Goal: Task Accomplishment & Management: Use online tool/utility

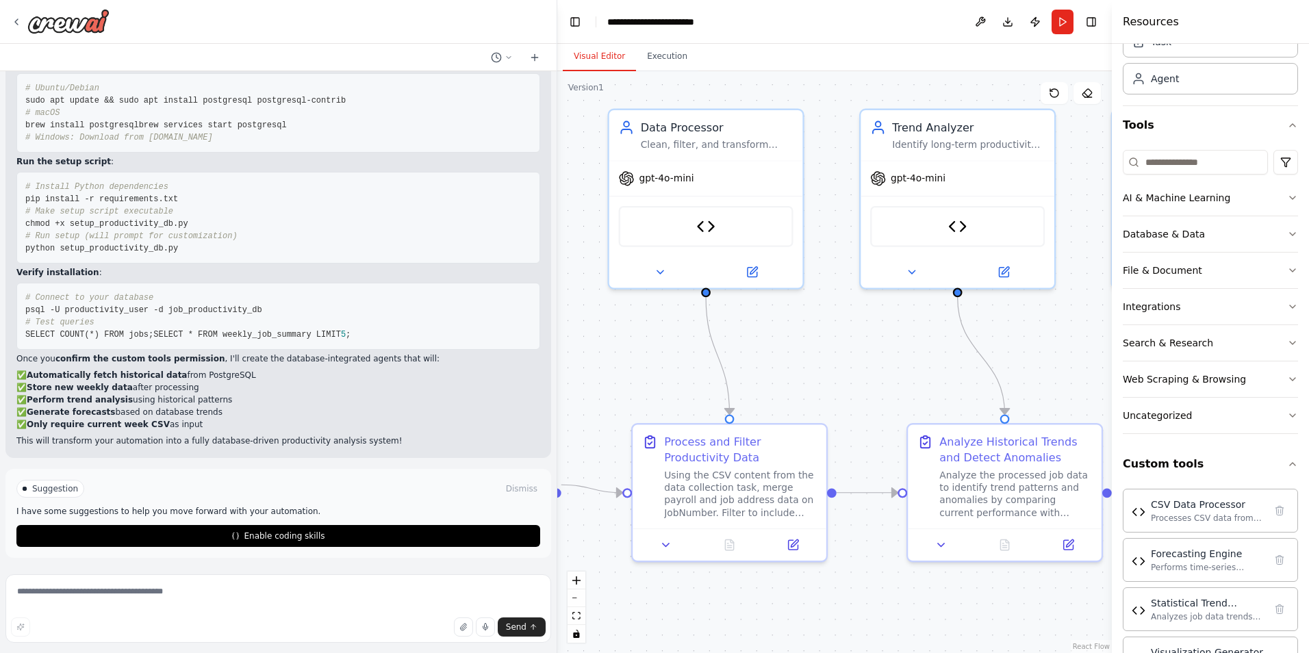
scroll to position [13354, 0]
drag, startPoint x: 220, startPoint y: 332, endPoint x: 23, endPoint y: 318, distance: 197.0
click at [23, 318] on pre "# Connect to your database psql -U productivity_user -d job_productivity_db # T…" at bounding box center [278, 316] width 524 height 67
copy code "SELECT COUNT(*) FROM jobs; SELECT * FROM weekly_job_summary LIMIT 5 ;"
click at [143, 607] on textarea at bounding box center [278, 608] width 546 height 68
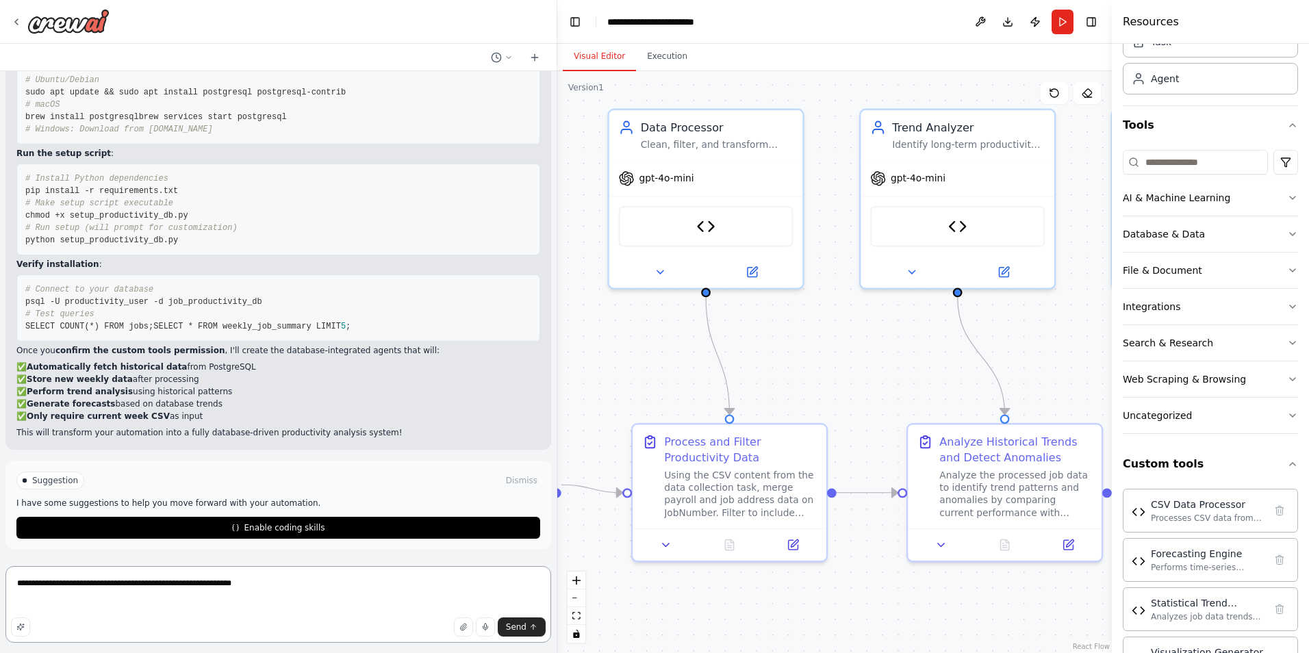
paste textarea "**********"
type textarea "**********"
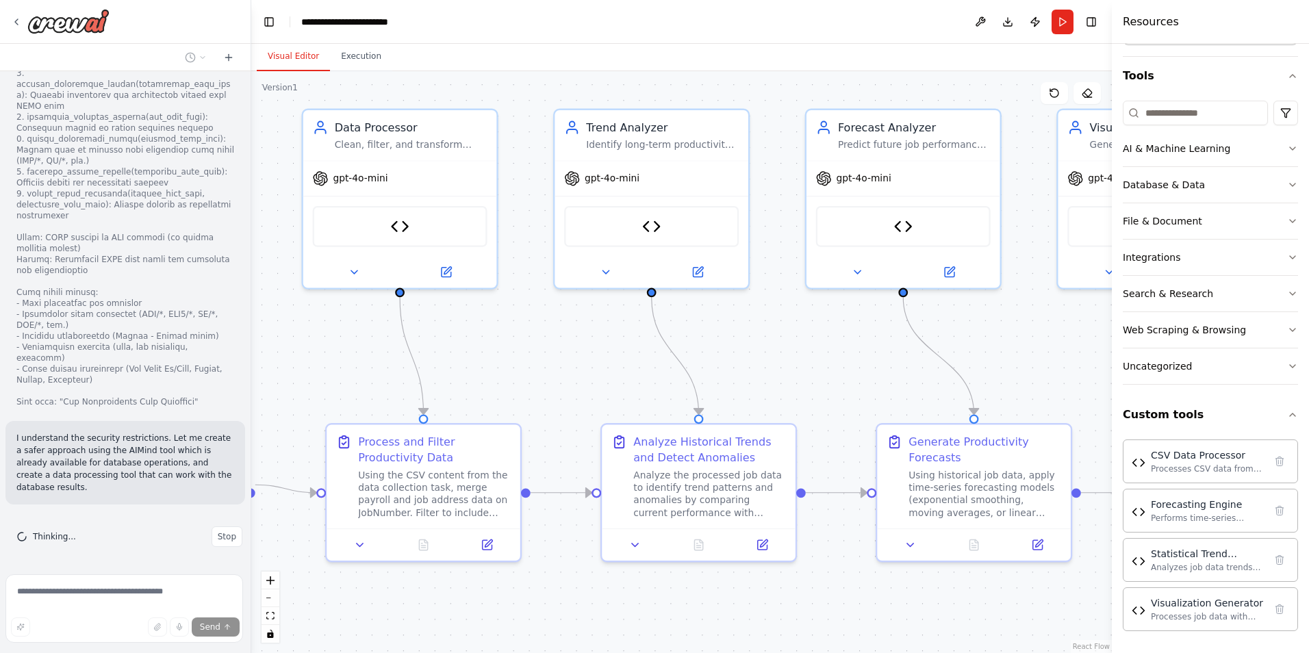
scroll to position [16681, 0]
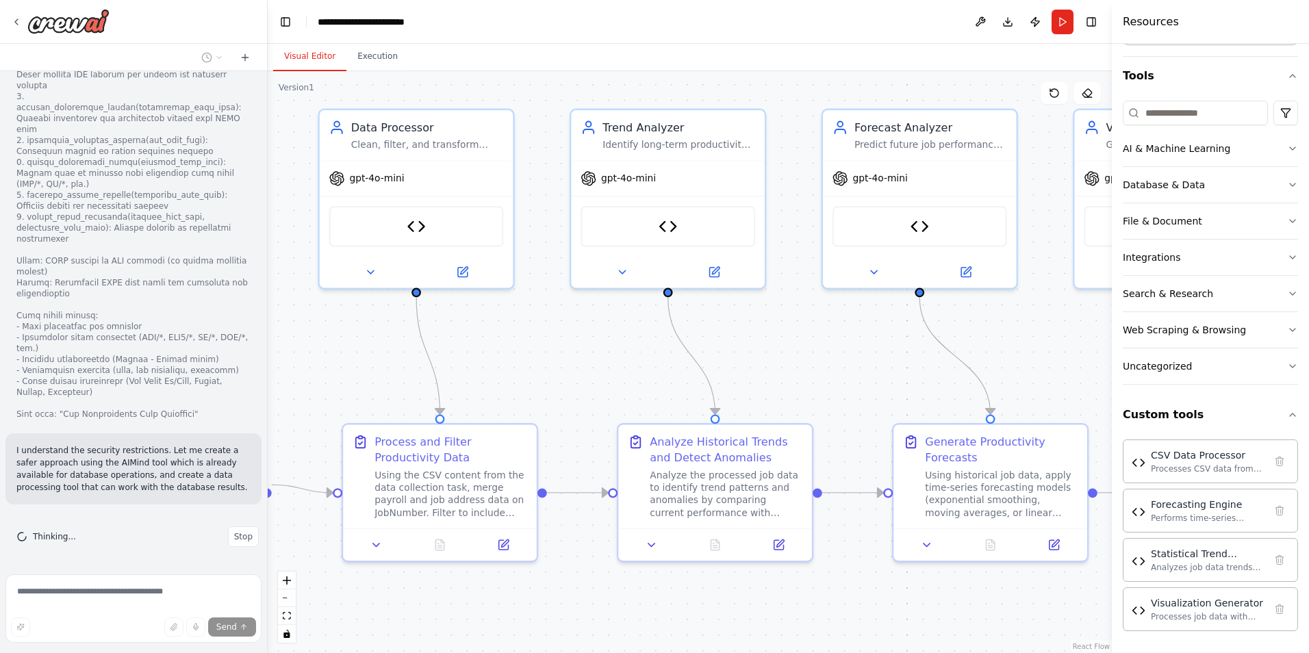
drag, startPoint x: 555, startPoint y: 305, endPoint x: 268, endPoint y: 294, distance: 287.8
click at [268, 294] on div "Description — Job Productivity Analyzer Crew This crew automates the analysis o…" at bounding box center [654, 326] width 1309 height 653
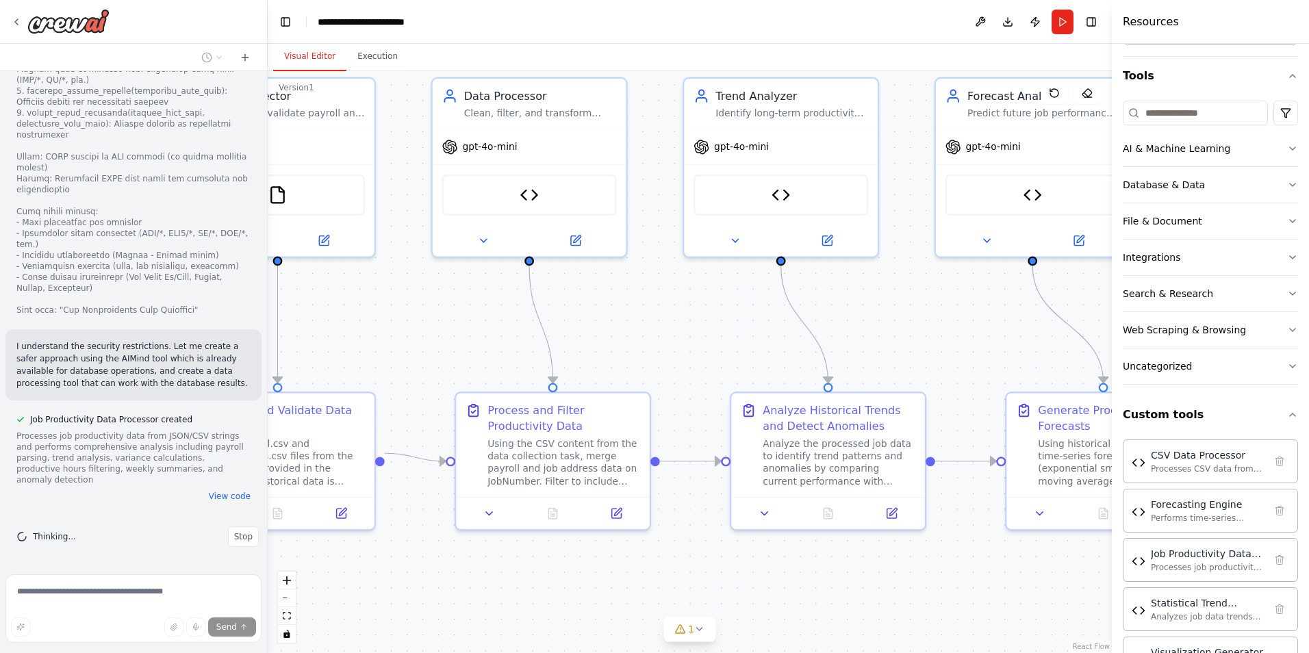
drag, startPoint x: 311, startPoint y: 464, endPoint x: 390, endPoint y: 433, distance: 84.6
click at [390, 433] on div ".deletable-edge-delete-btn { width: 20px; height: 20px; border: 0px solid #ffff…" at bounding box center [690, 362] width 844 height 582
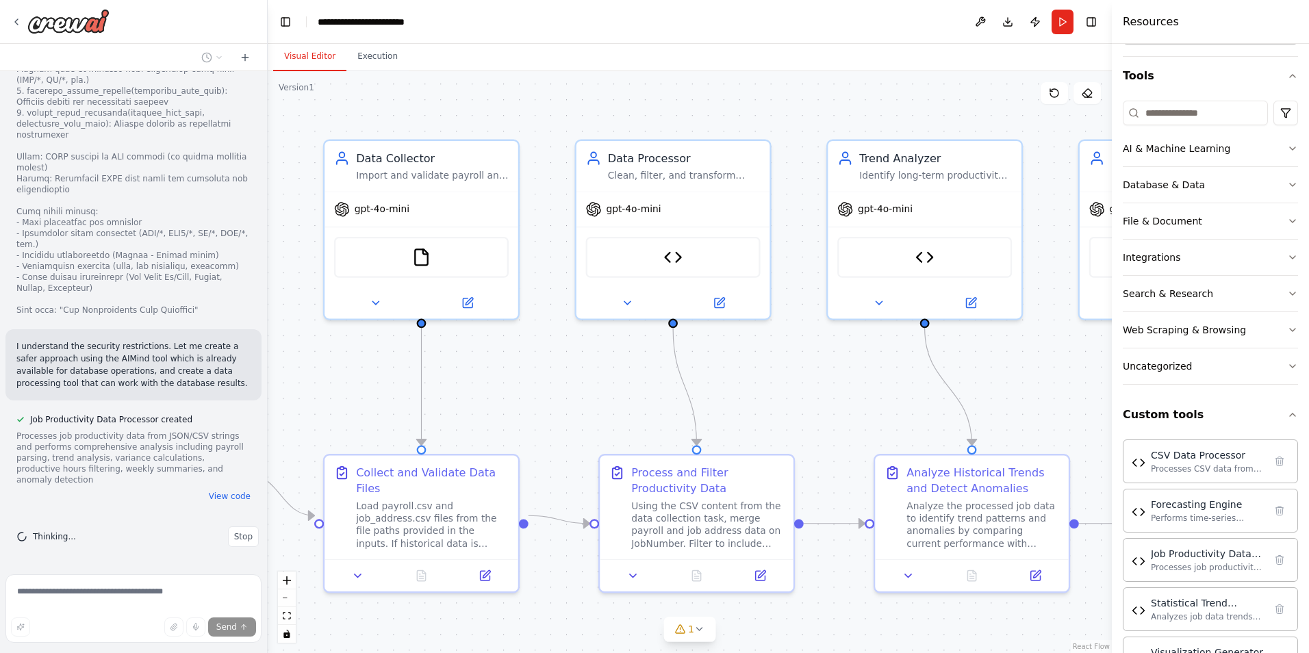
drag, startPoint x: 802, startPoint y: 385, endPoint x: 993, endPoint y: 447, distance: 200.7
click at [993, 447] on div ".deletable-edge-delete-btn { width: 20px; height: 20px; border: 0px solid #ffff…" at bounding box center [690, 362] width 844 height 582
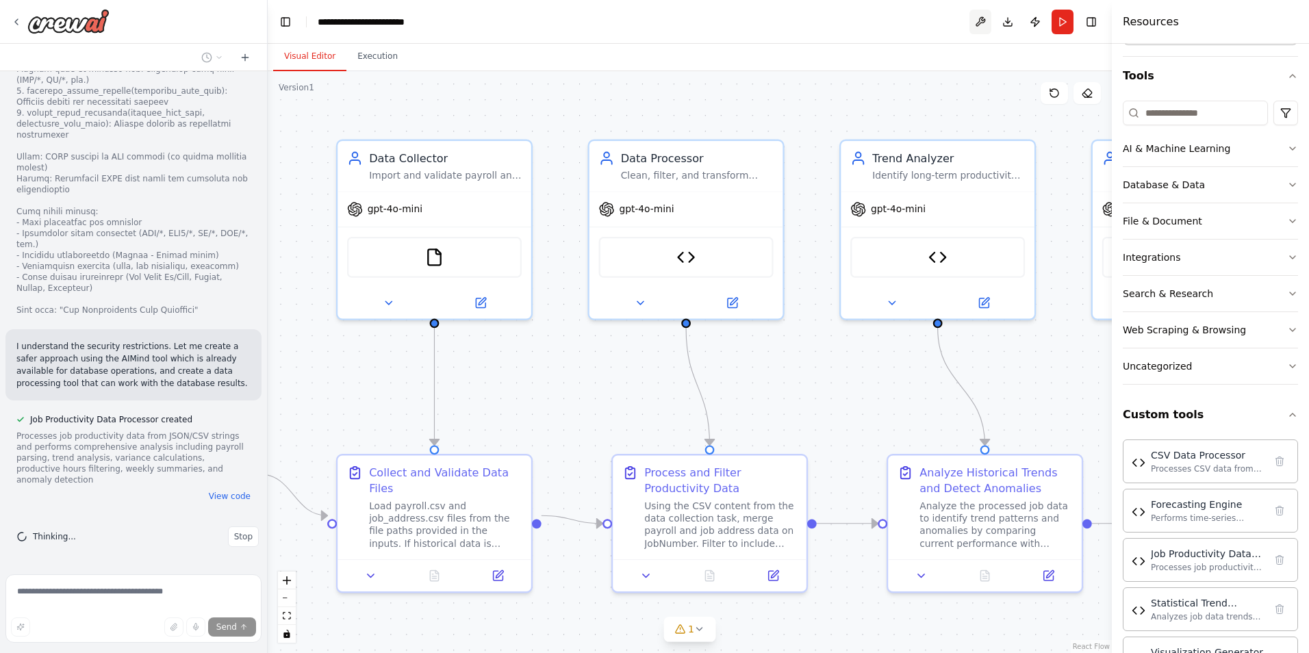
click at [976, 22] on button at bounding box center [980, 22] width 22 height 25
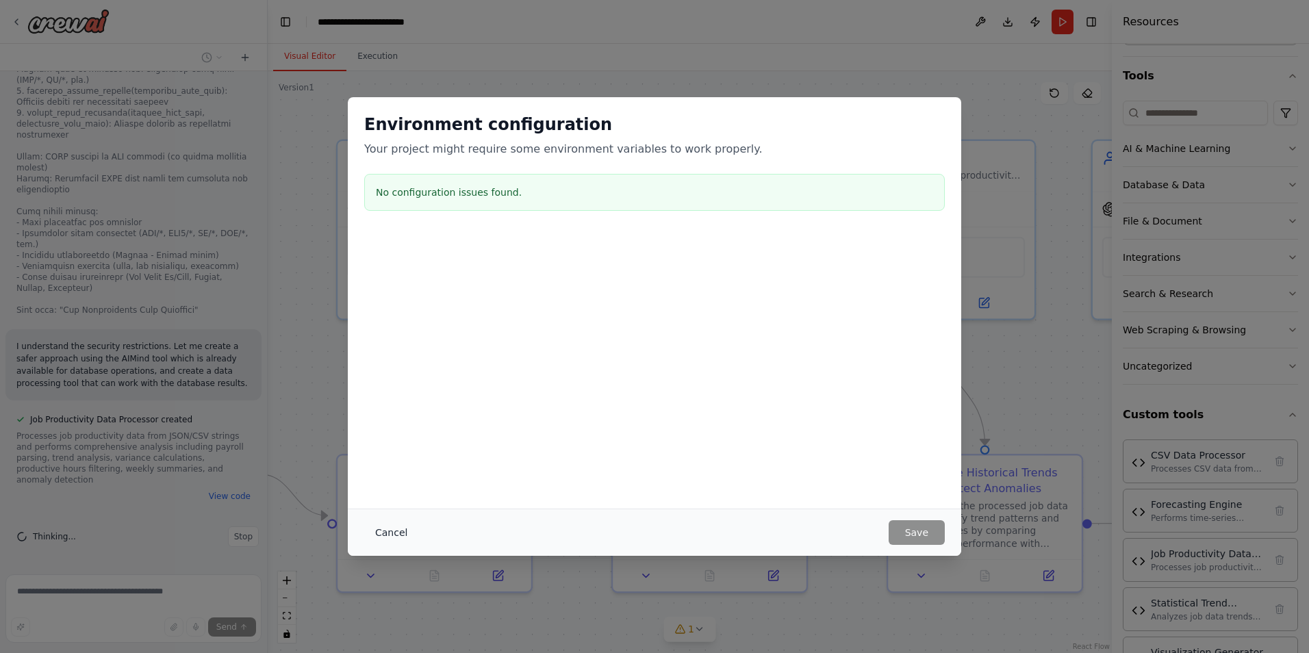
click at [401, 533] on button "Cancel" at bounding box center [391, 532] width 54 height 25
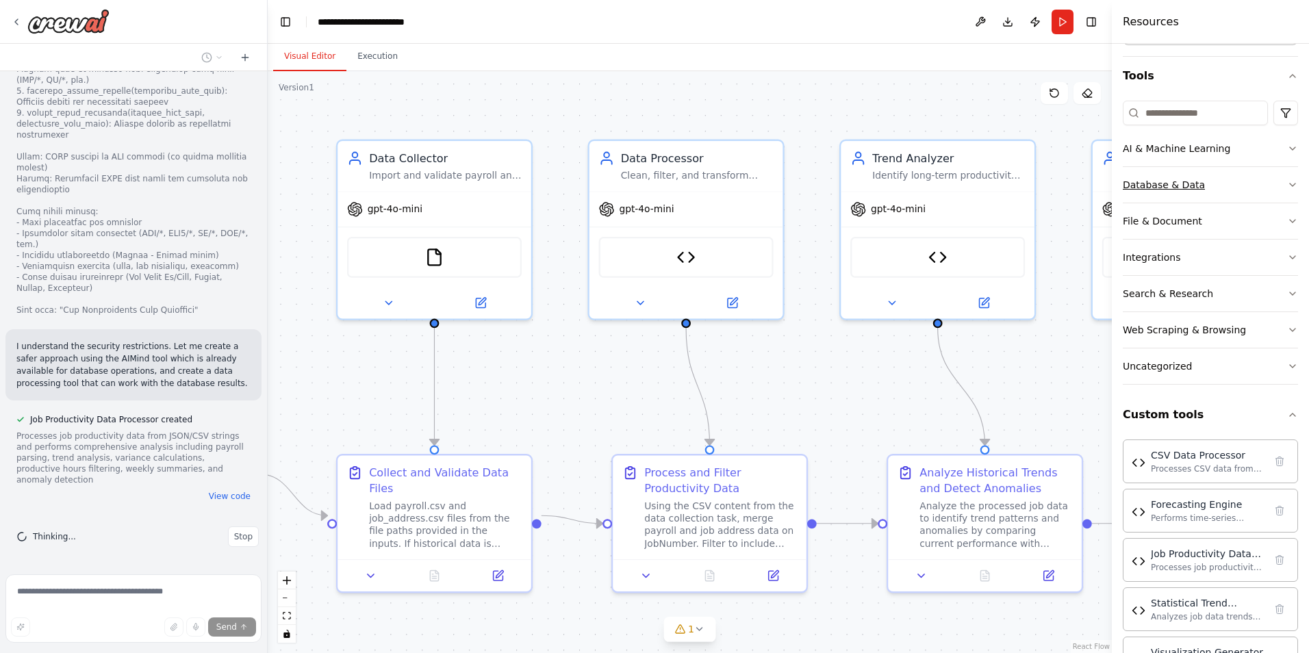
scroll to position [0, 0]
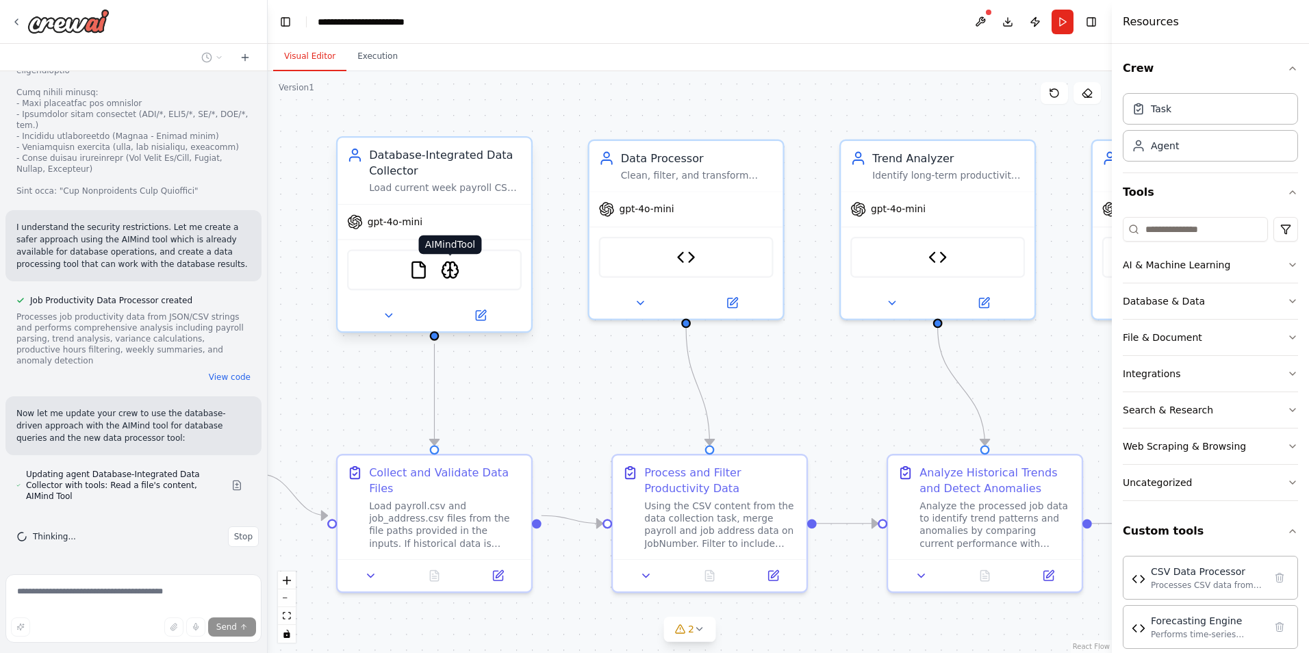
click at [451, 269] on img at bounding box center [450, 270] width 19 height 19
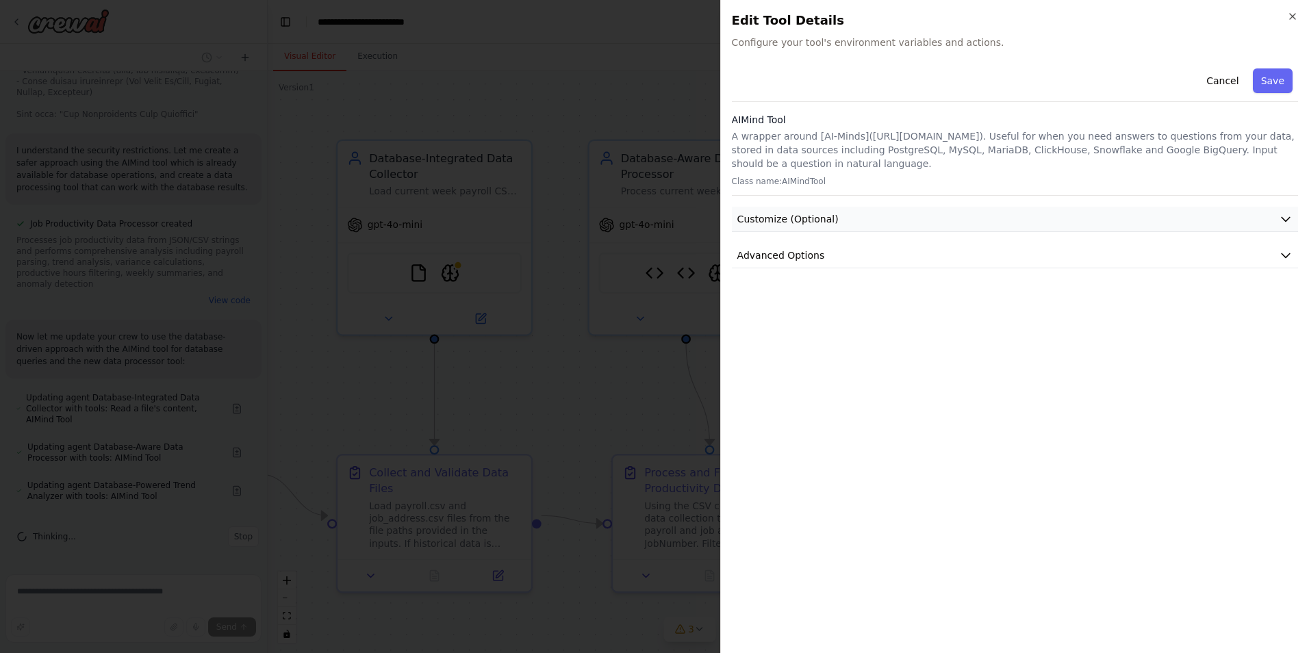
click at [859, 225] on button "Customize (Optional)" at bounding box center [1015, 219] width 566 height 25
click at [822, 353] on button "Advanced Options" at bounding box center [1015, 351] width 566 height 25
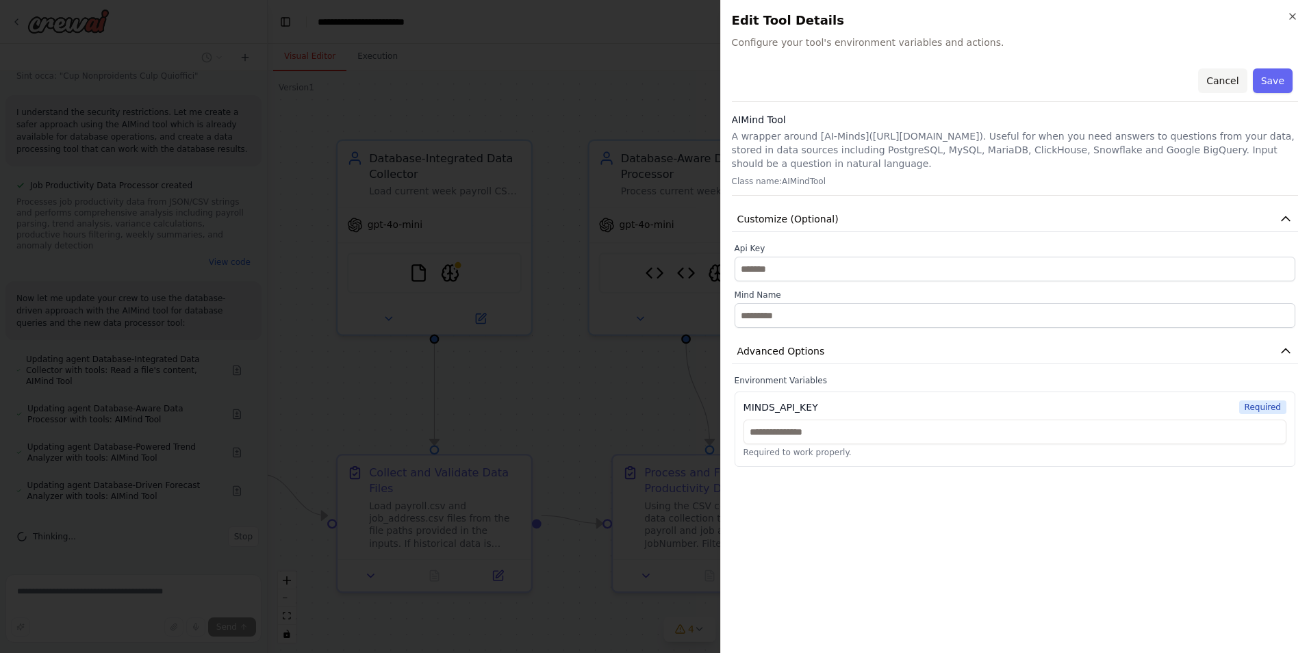
click at [1228, 85] on button "Cancel" at bounding box center [1222, 80] width 49 height 25
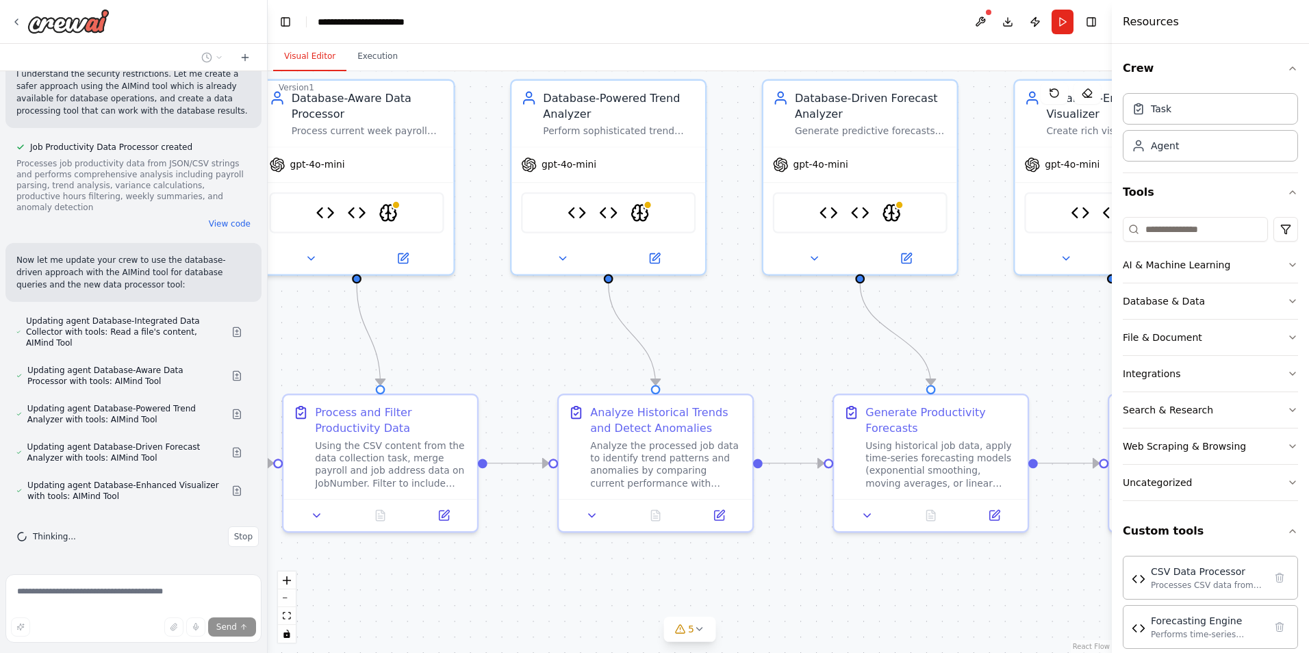
drag, startPoint x: 856, startPoint y: 383, endPoint x: 522, endPoint y: 322, distance: 339.6
click at [521, 322] on div ".deletable-edge-delete-btn { width: 20px; height: 20px; border: 0px solid #ffff…" at bounding box center [690, 362] width 844 height 582
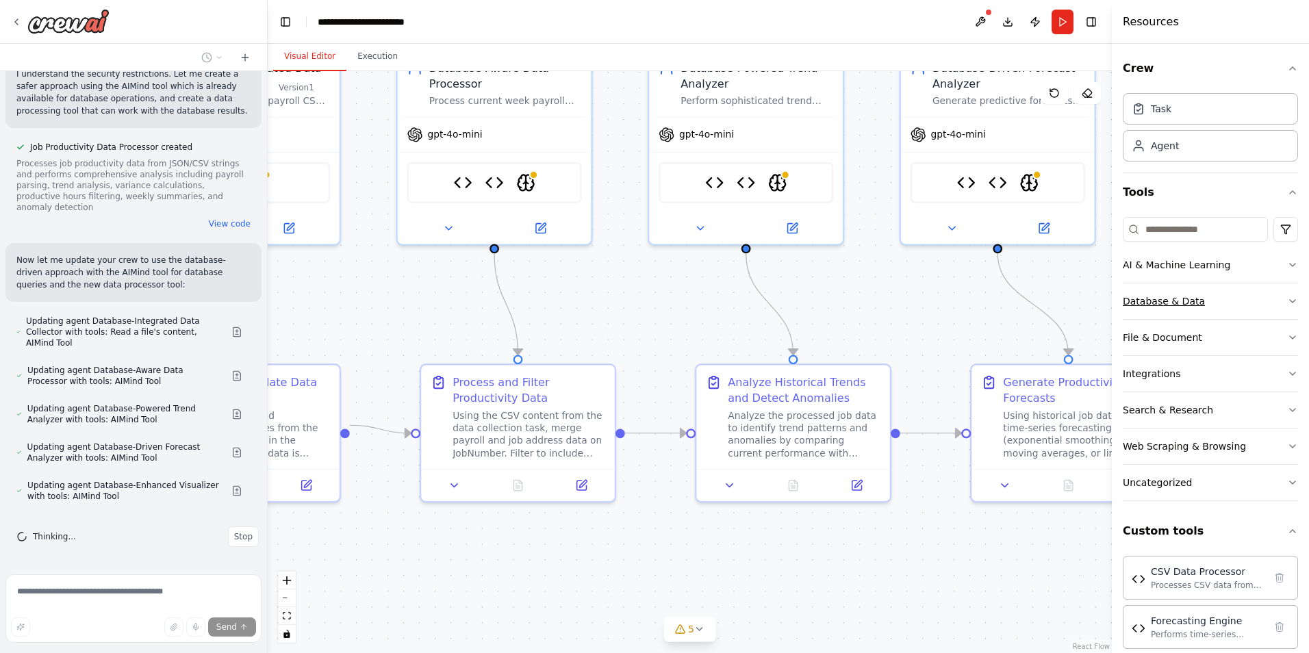
drag, startPoint x: 980, startPoint y: 342, endPoint x: 1123, endPoint y: 312, distance: 146.2
click at [1123, 312] on div "Description — Job Productivity Analyzer Crew This crew automates the analysis o…" at bounding box center [654, 326] width 1309 height 653
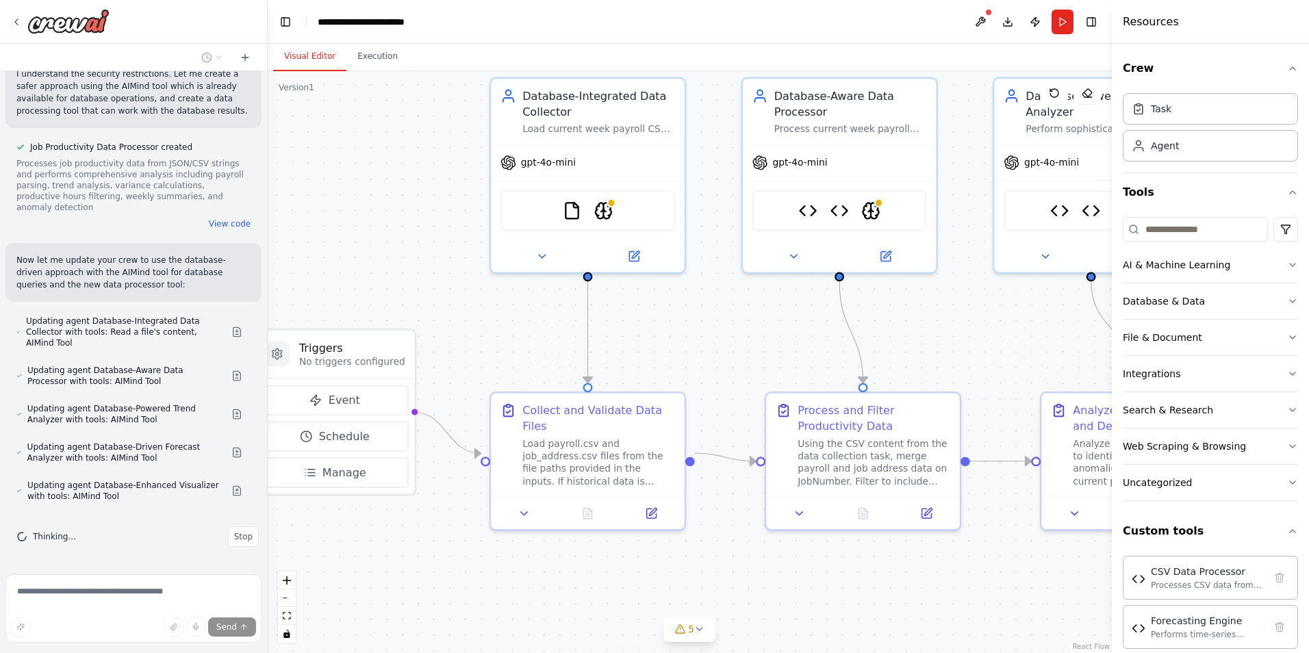
drag, startPoint x: 715, startPoint y: 282, endPoint x: 1061, endPoint y: 310, distance: 346.2
click at [1061, 310] on div ".deletable-edge-delete-btn { width: 20px; height: 20px; border: 0px solid #ffff…" at bounding box center [690, 362] width 844 height 582
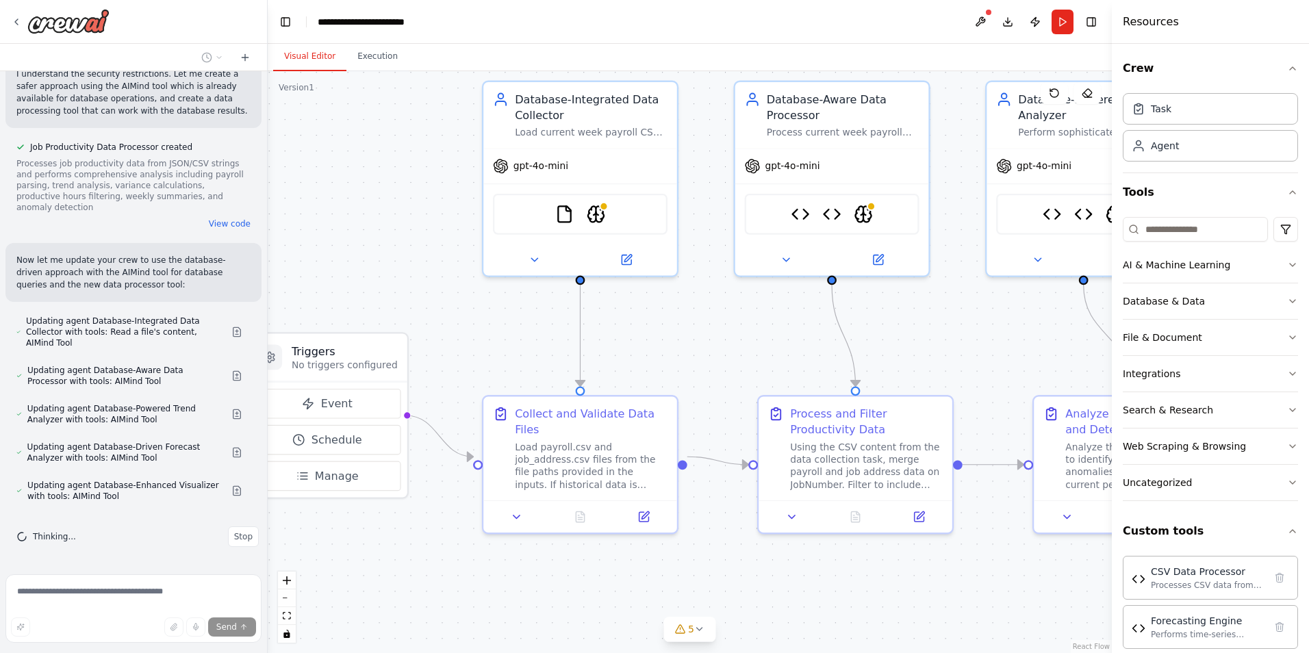
drag, startPoint x: 762, startPoint y: 298, endPoint x: 755, endPoint y: 301, distance: 8.3
click at [755, 301] on div ".deletable-edge-delete-btn { width: 20px; height: 20px; border: 0px solid #ffff…" at bounding box center [690, 362] width 844 height 582
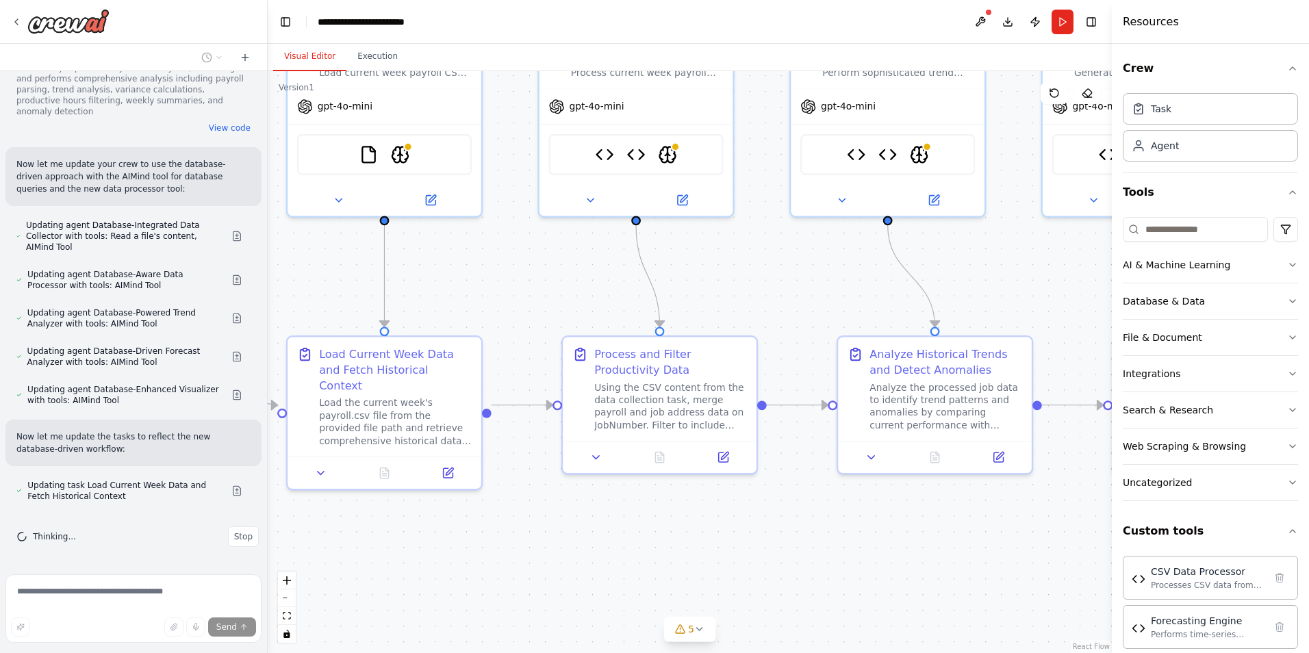
drag, startPoint x: 688, startPoint y: 323, endPoint x: 427, endPoint y: 272, distance: 266.5
click at [421, 274] on div ".deletable-edge-delete-btn { width: 20px; height: 20px; border: 0px solid #ffff…" at bounding box center [690, 362] width 844 height 582
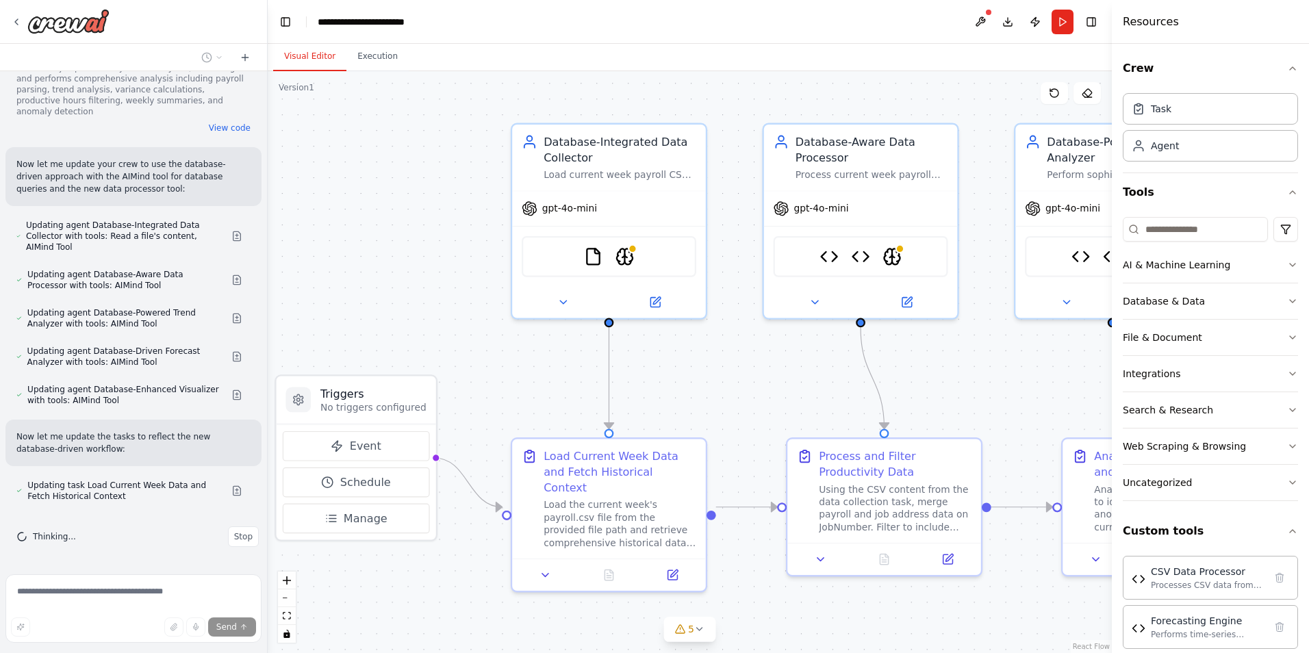
drag, startPoint x: 956, startPoint y: 367, endPoint x: 1024, endPoint y: 385, distance: 70.1
click at [1024, 385] on div ".deletable-edge-delete-btn { width: 20px; height: 20px; border: 0px solid #ffff…" at bounding box center [690, 362] width 844 height 582
click at [601, 194] on div "gpt-4o-mini" at bounding box center [609, 205] width 194 height 35
click at [599, 207] on div "gpt-4o-mini" at bounding box center [609, 205] width 194 height 35
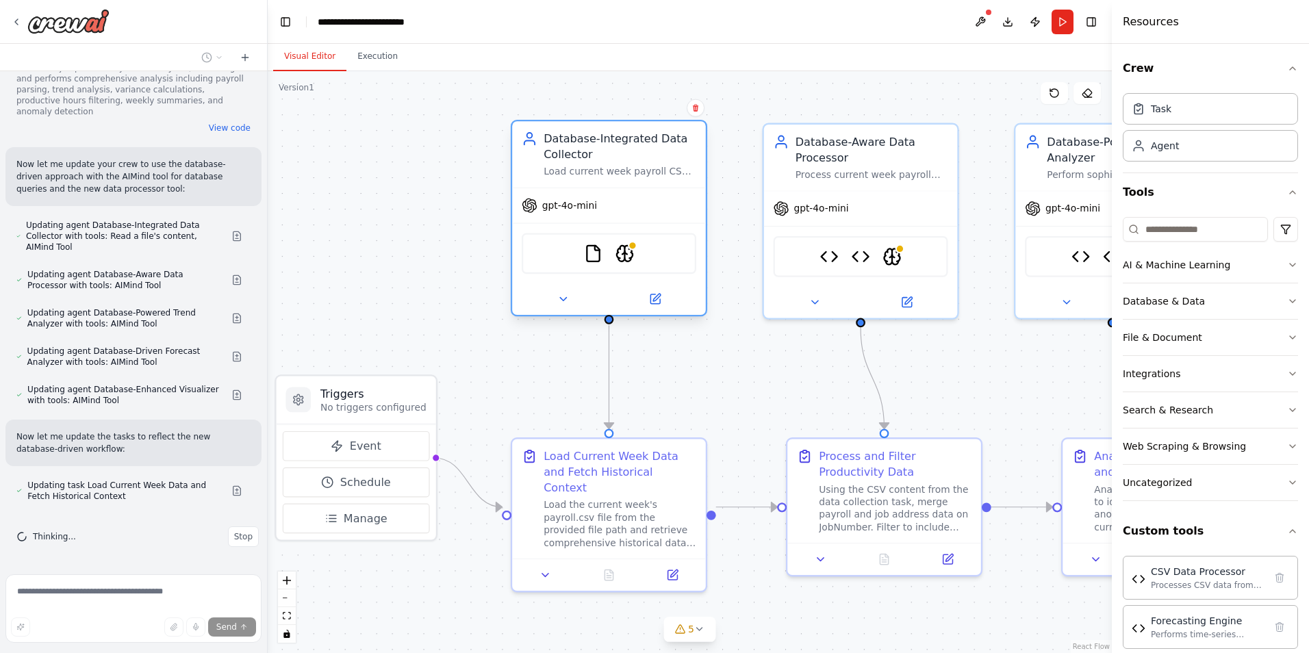
click at [547, 205] on span "gpt-4o-mini" at bounding box center [569, 205] width 55 height 12
click at [651, 298] on icon at bounding box center [655, 299] width 10 height 10
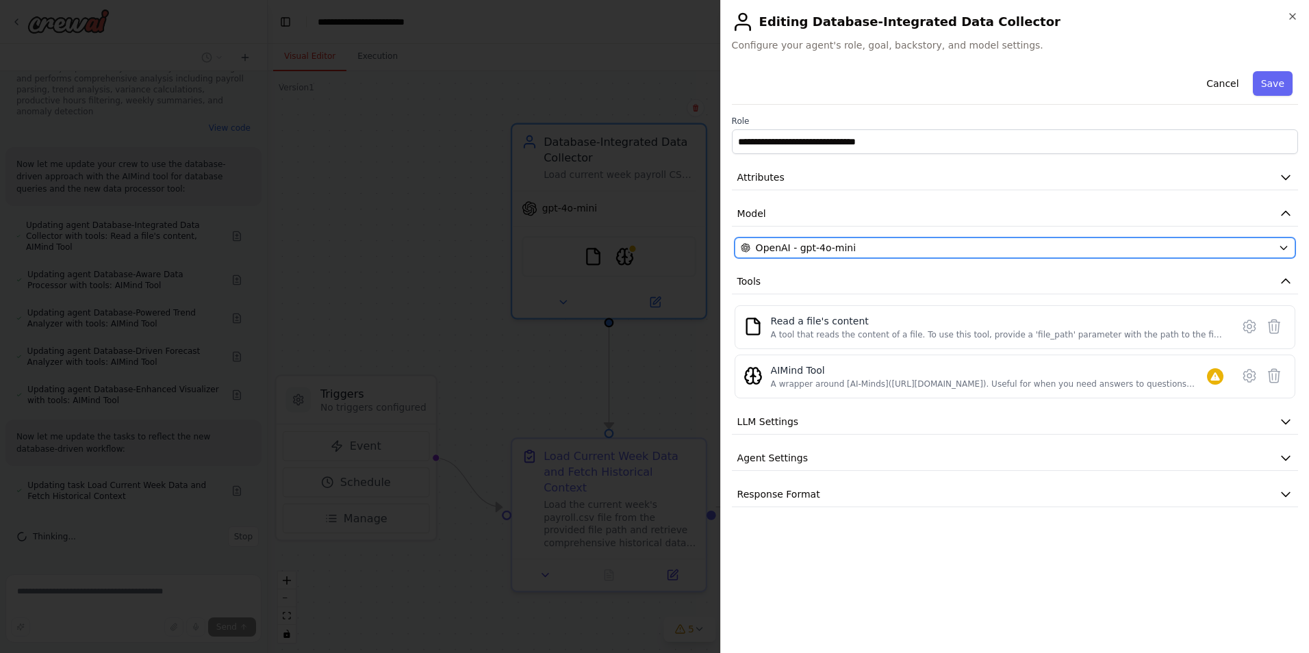
click at [833, 247] on span "OpenAI - gpt-4o-mini" at bounding box center [806, 248] width 100 height 14
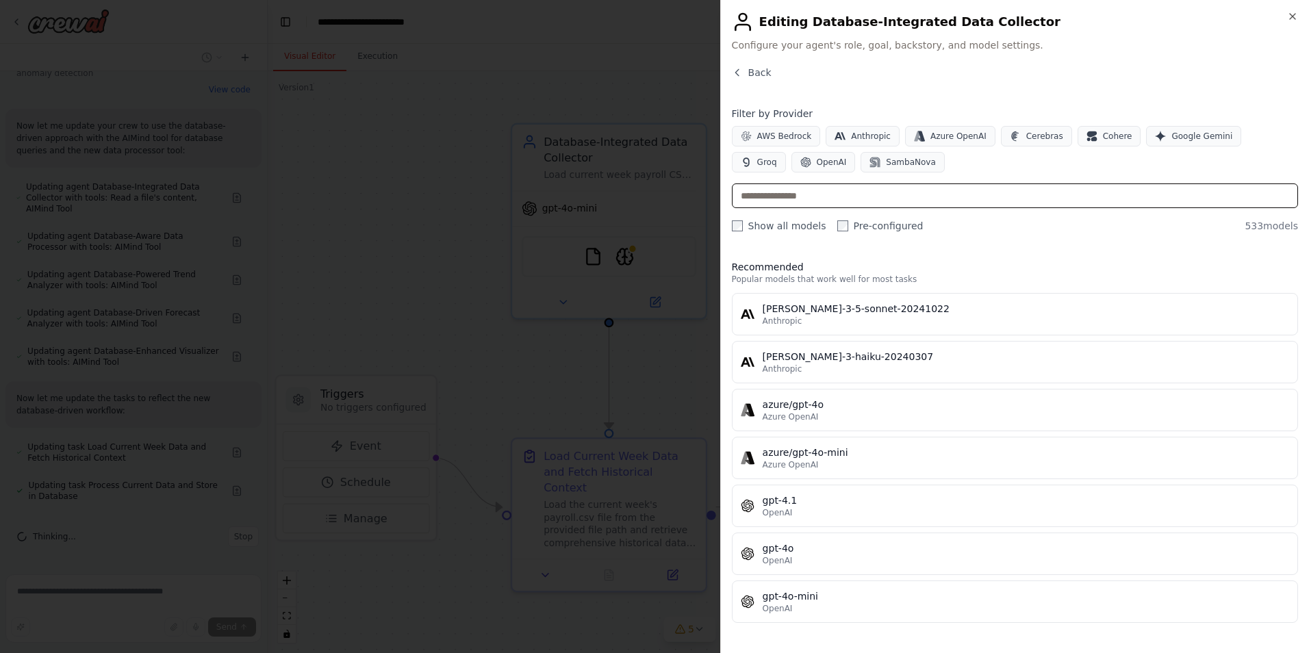
click at [857, 200] on input "text" at bounding box center [1015, 195] width 566 height 25
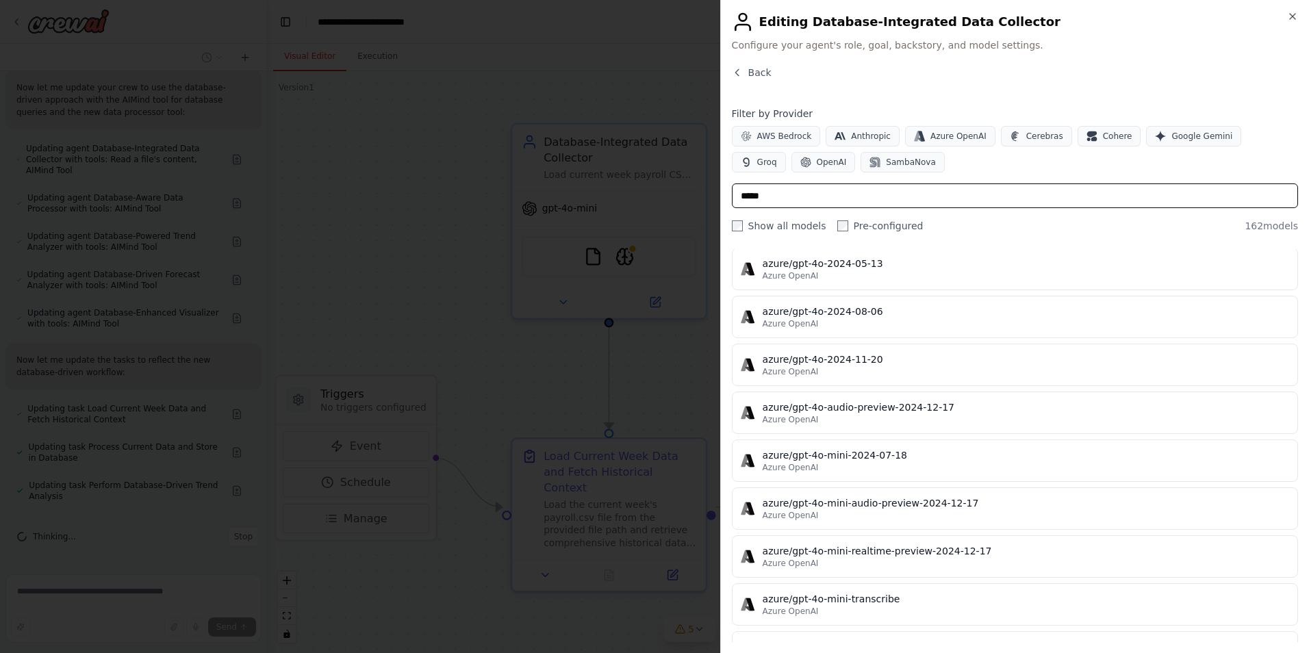
scroll to position [519, 0]
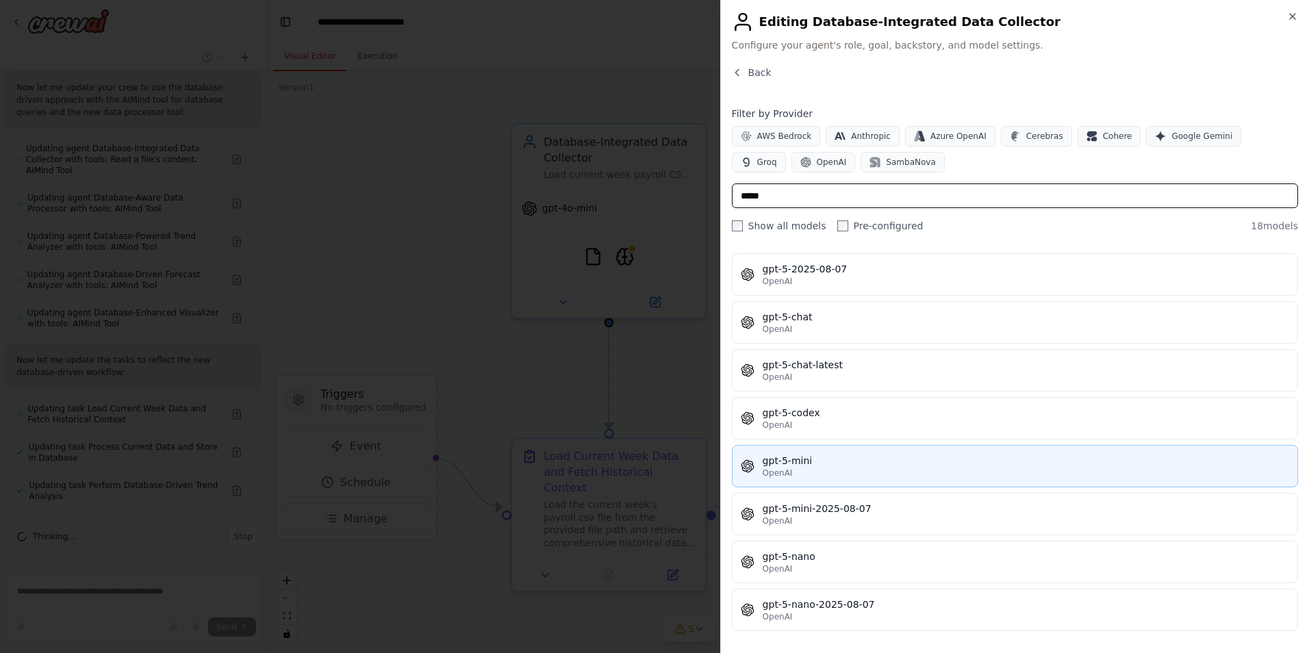
type input "*****"
click at [859, 451] on button "gpt-5-mini OpenAI" at bounding box center [1015, 466] width 566 height 42
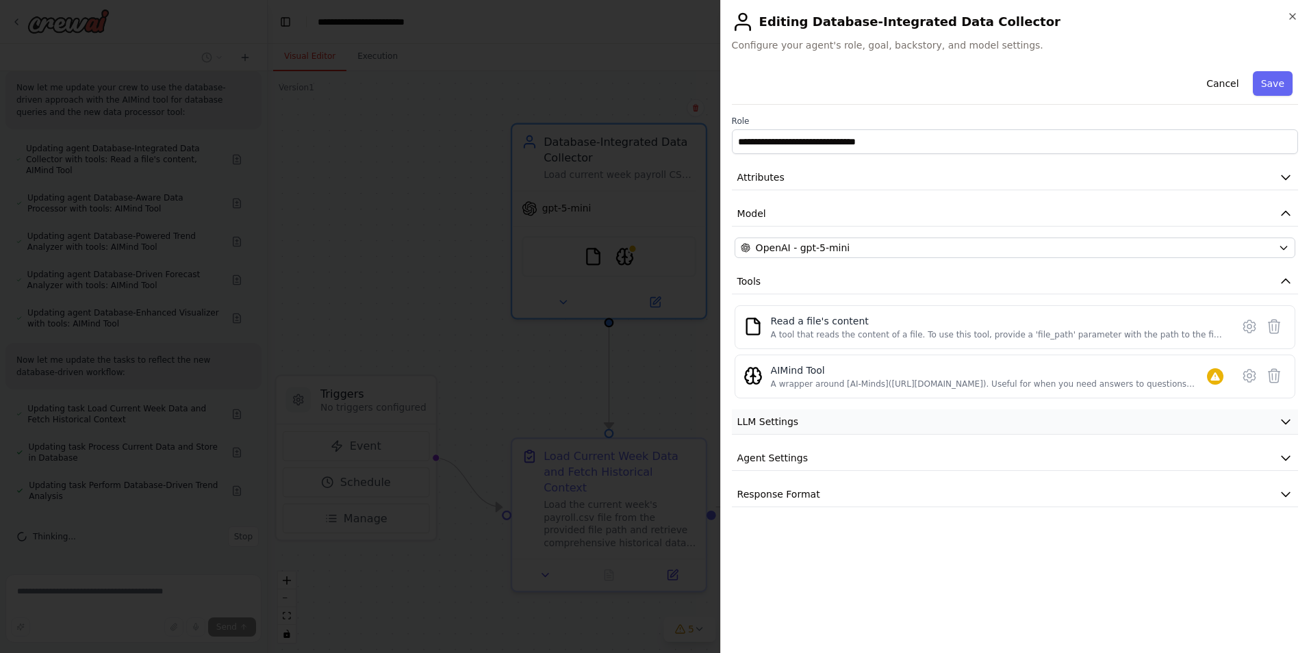
click at [887, 418] on button "LLM Settings" at bounding box center [1015, 421] width 566 height 25
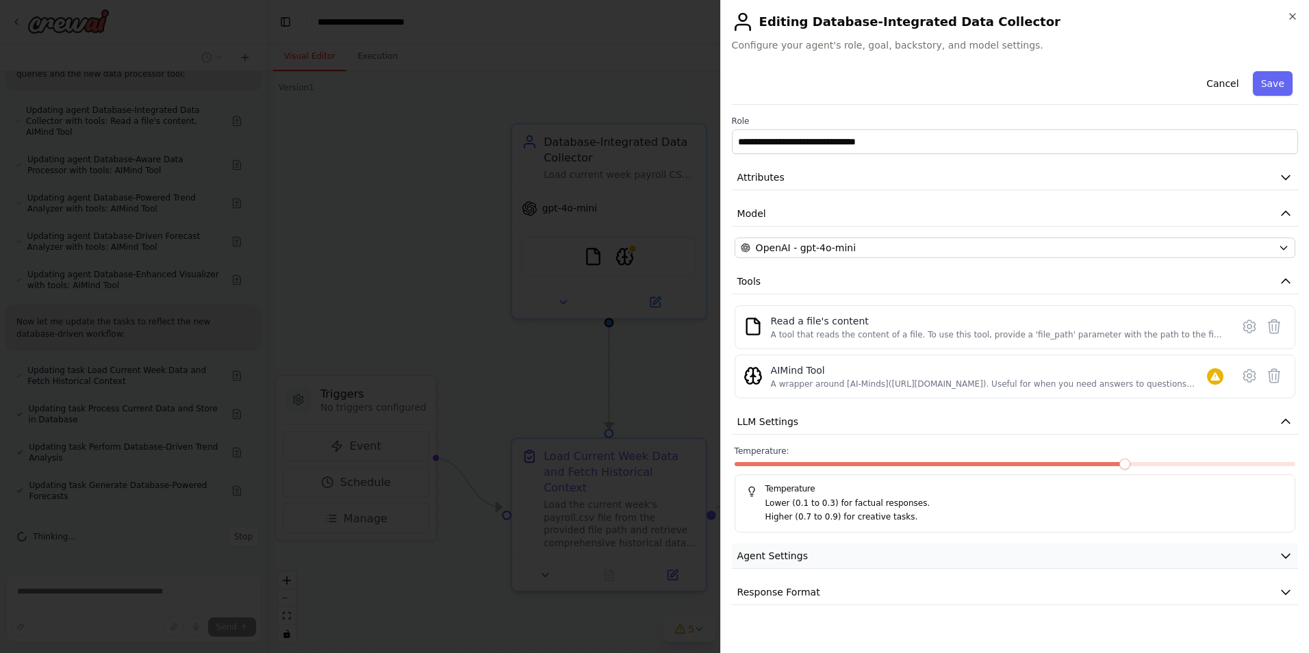
click at [842, 544] on button "Agent Settings" at bounding box center [1015, 556] width 566 height 25
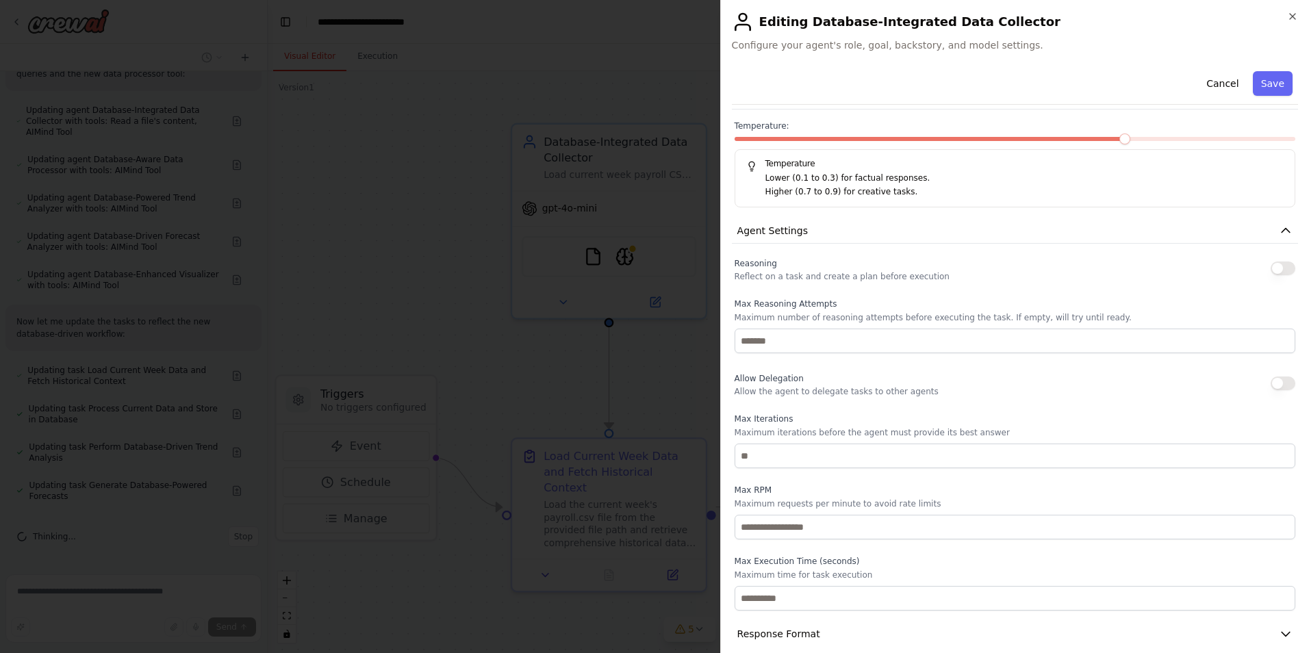
scroll to position [341, 0]
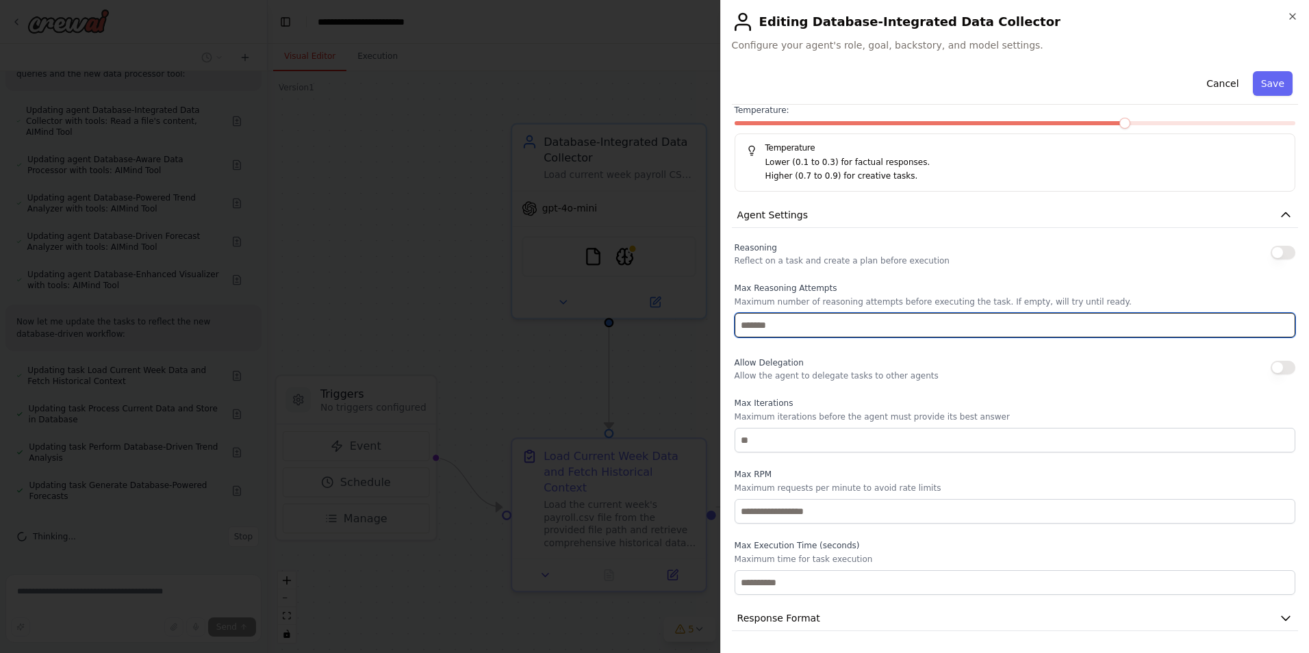
click at [862, 320] on input "number" at bounding box center [1015, 325] width 561 height 25
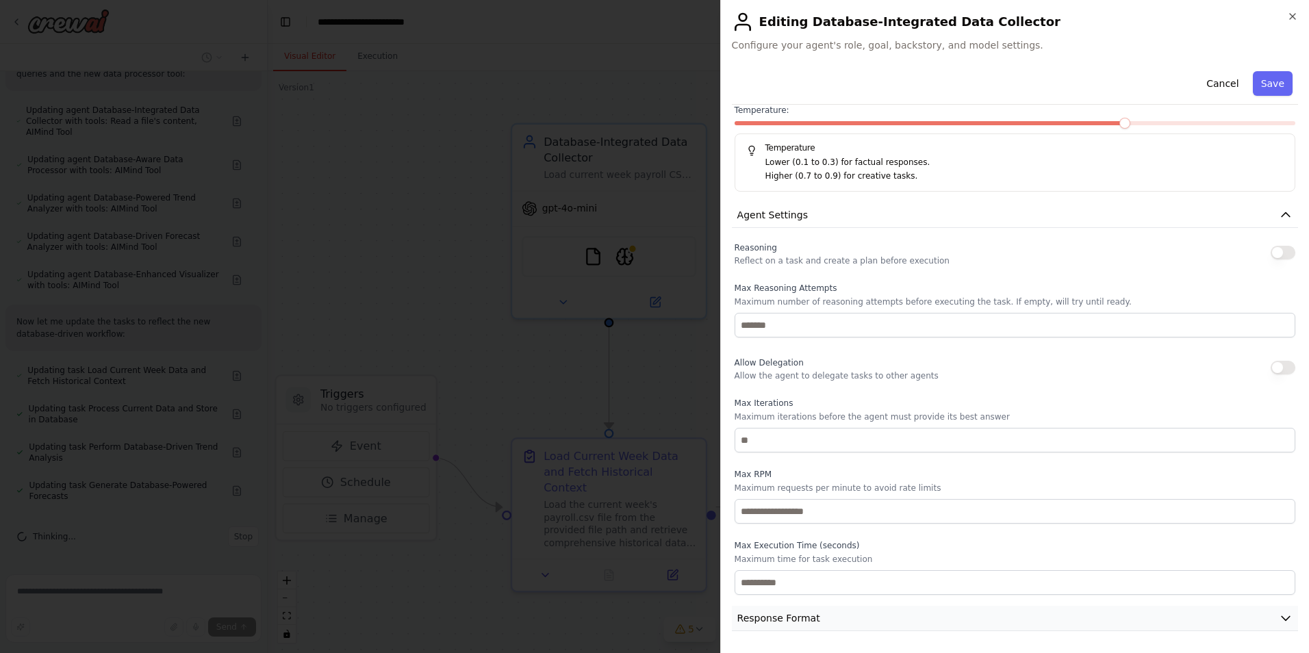
click at [815, 618] on button "Response Format" at bounding box center [1015, 618] width 566 height 25
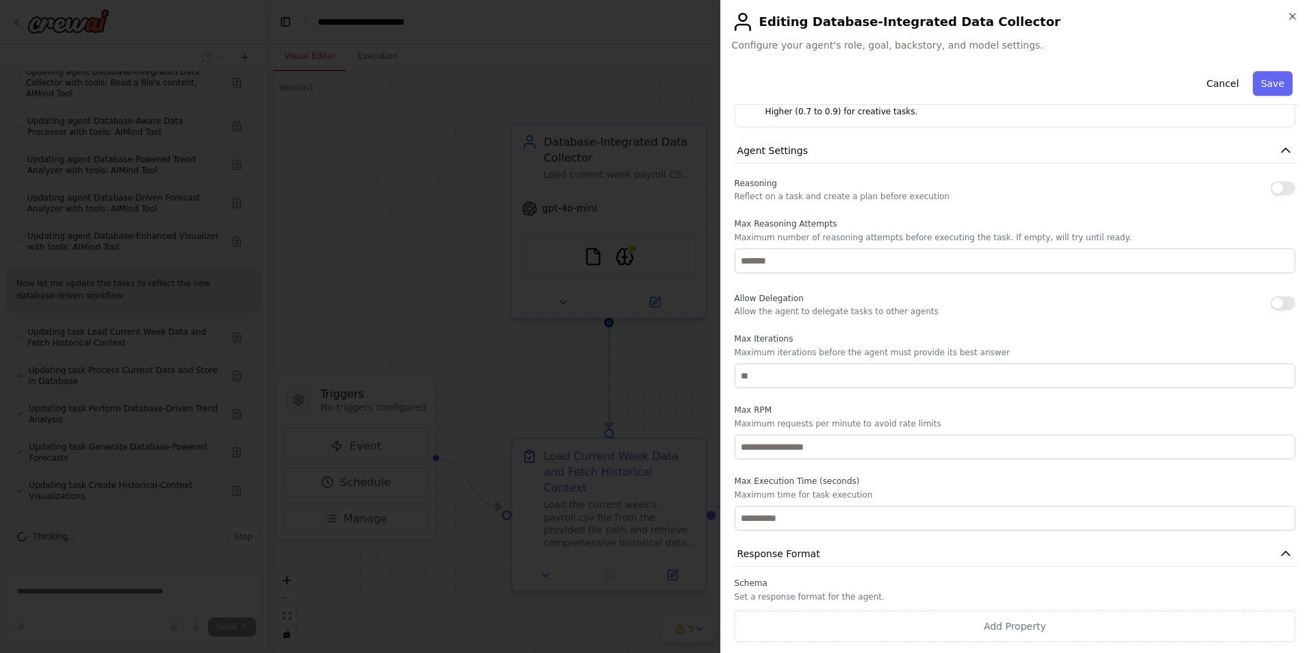
scroll to position [0, 0]
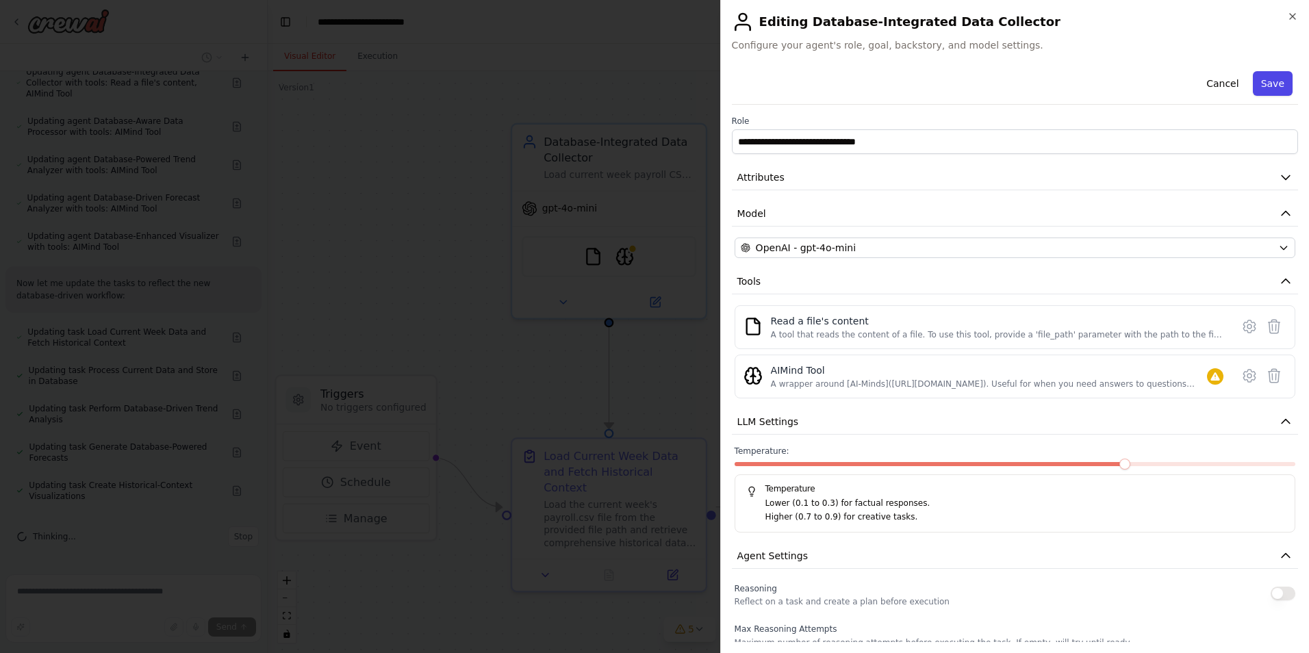
click at [1271, 74] on button "Save" at bounding box center [1273, 83] width 40 height 25
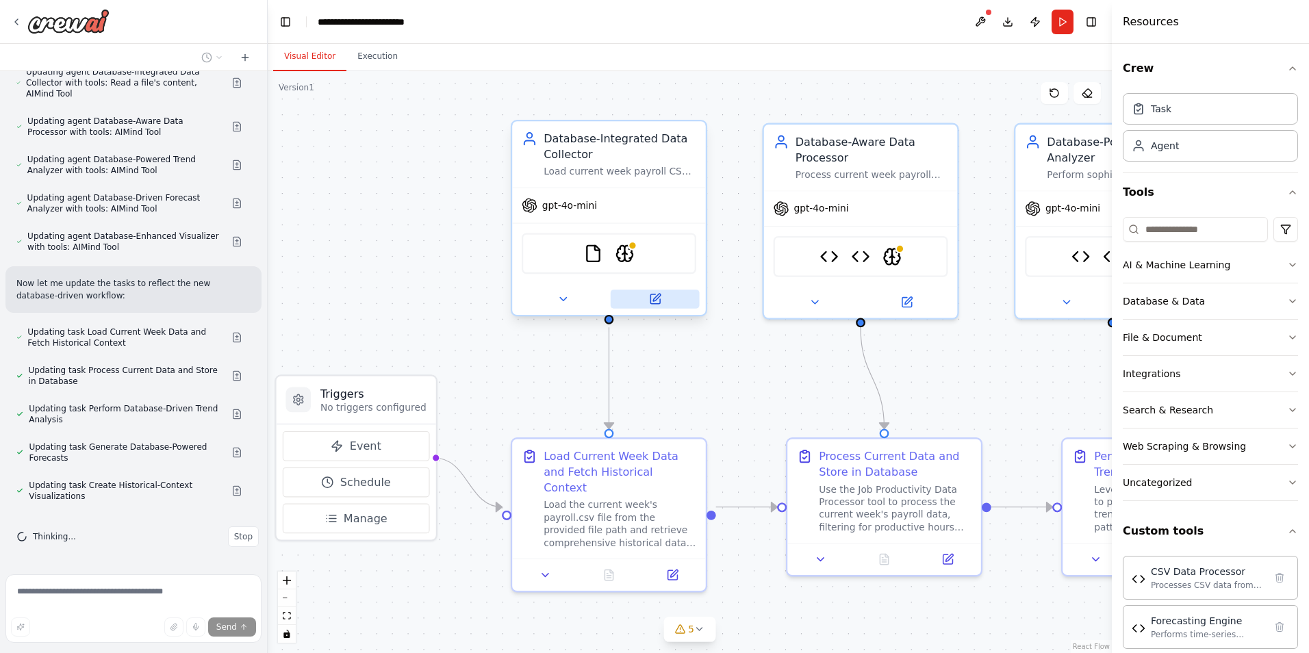
click at [658, 297] on icon at bounding box center [657, 298] width 8 height 8
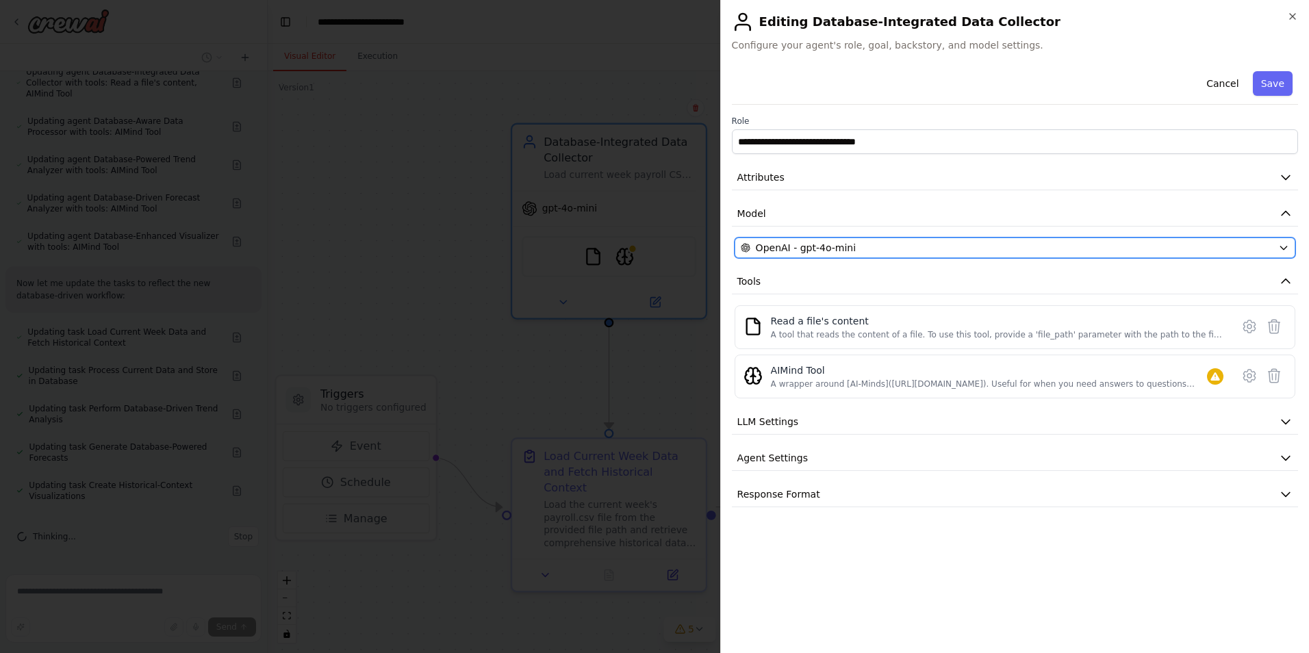
click at [822, 251] on span "OpenAI - gpt-4o-mini" at bounding box center [806, 248] width 100 height 14
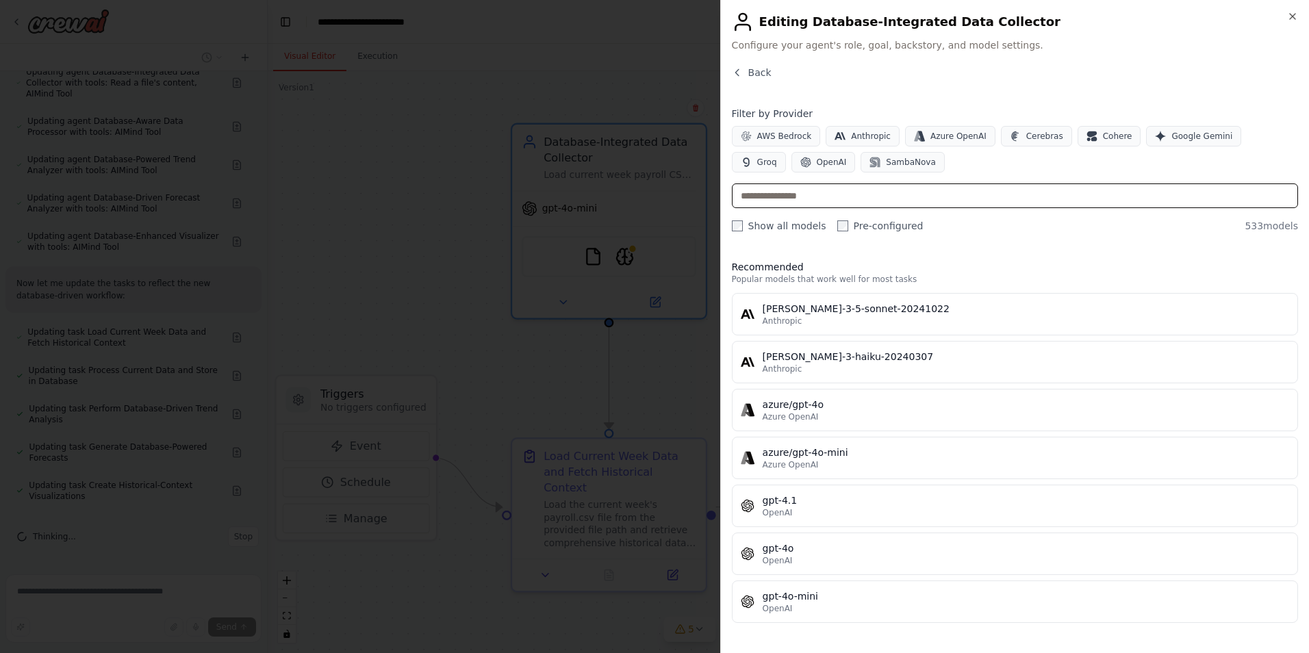
click at [820, 197] on input "text" at bounding box center [1015, 195] width 566 height 25
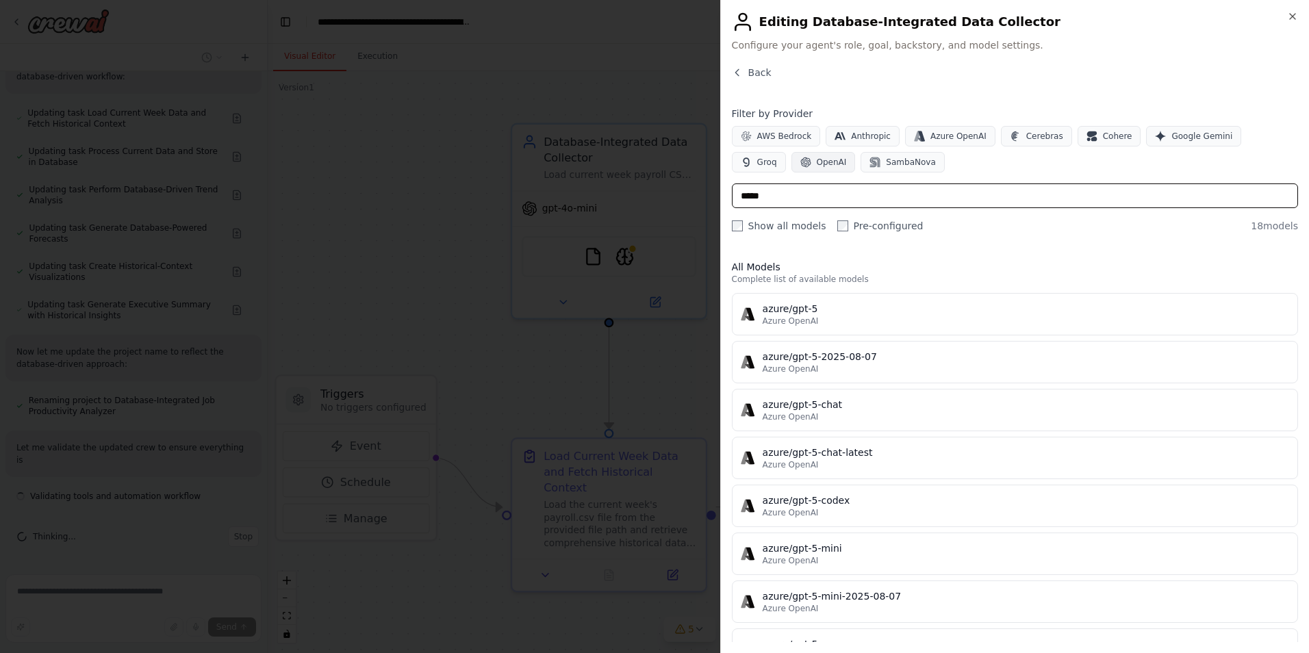
type input "*****"
click at [817, 162] on span "OpenAI" at bounding box center [832, 162] width 30 height 11
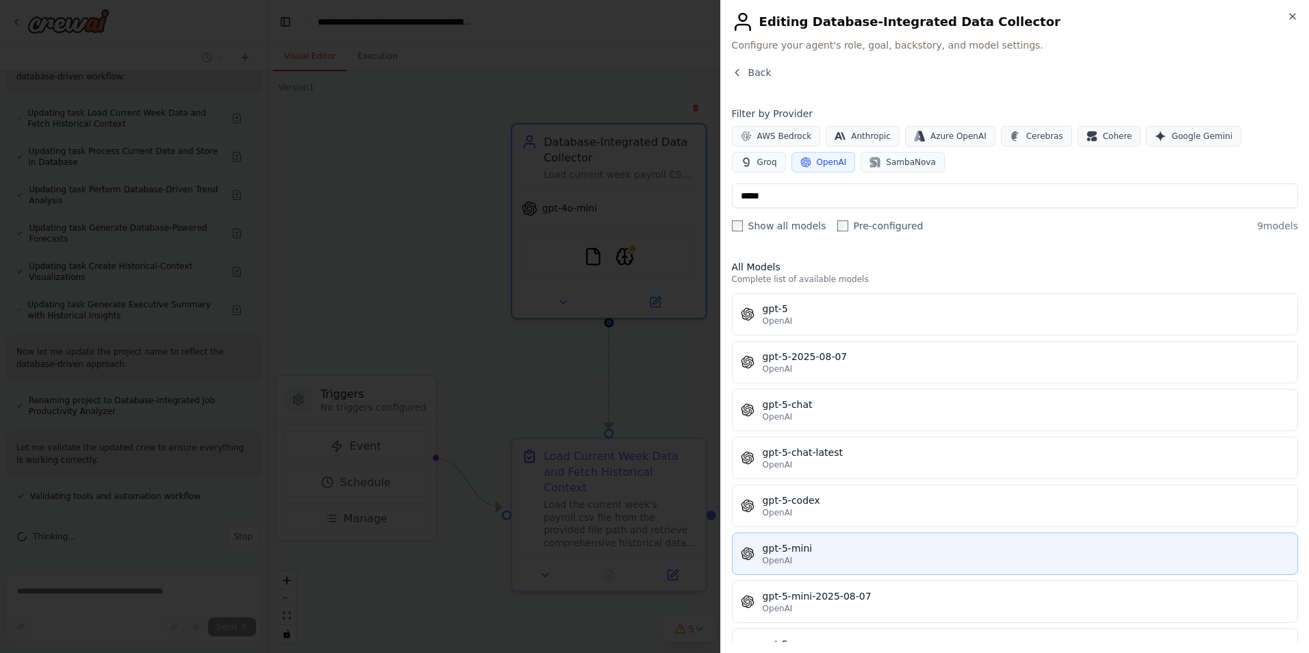
click at [813, 555] on div "OpenAI" at bounding box center [1026, 560] width 527 height 11
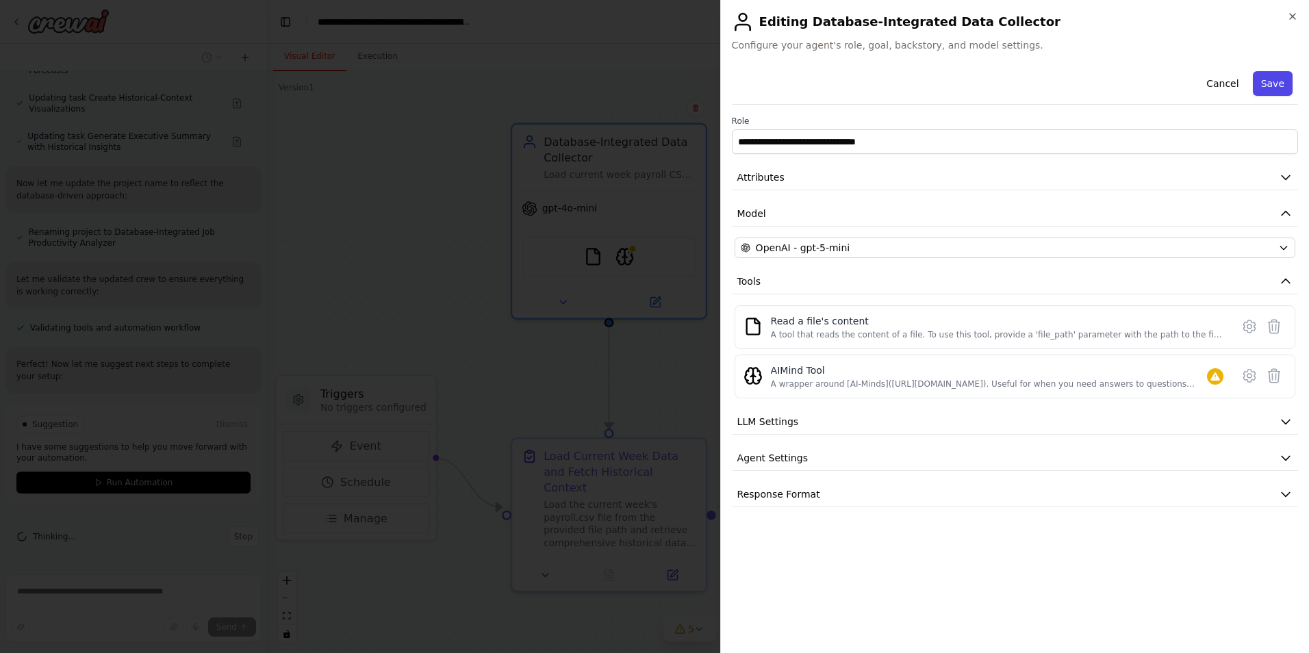
click at [1269, 81] on button "Save" at bounding box center [1273, 83] width 40 height 25
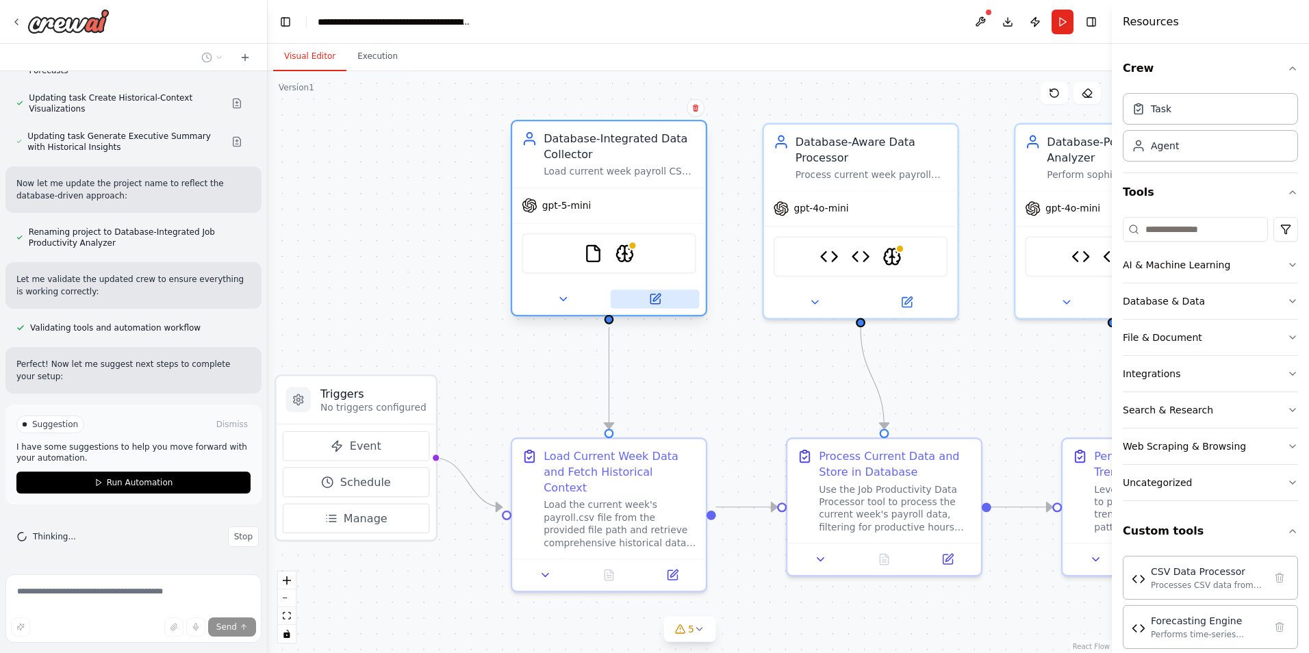
click at [657, 300] on icon at bounding box center [655, 299] width 10 height 10
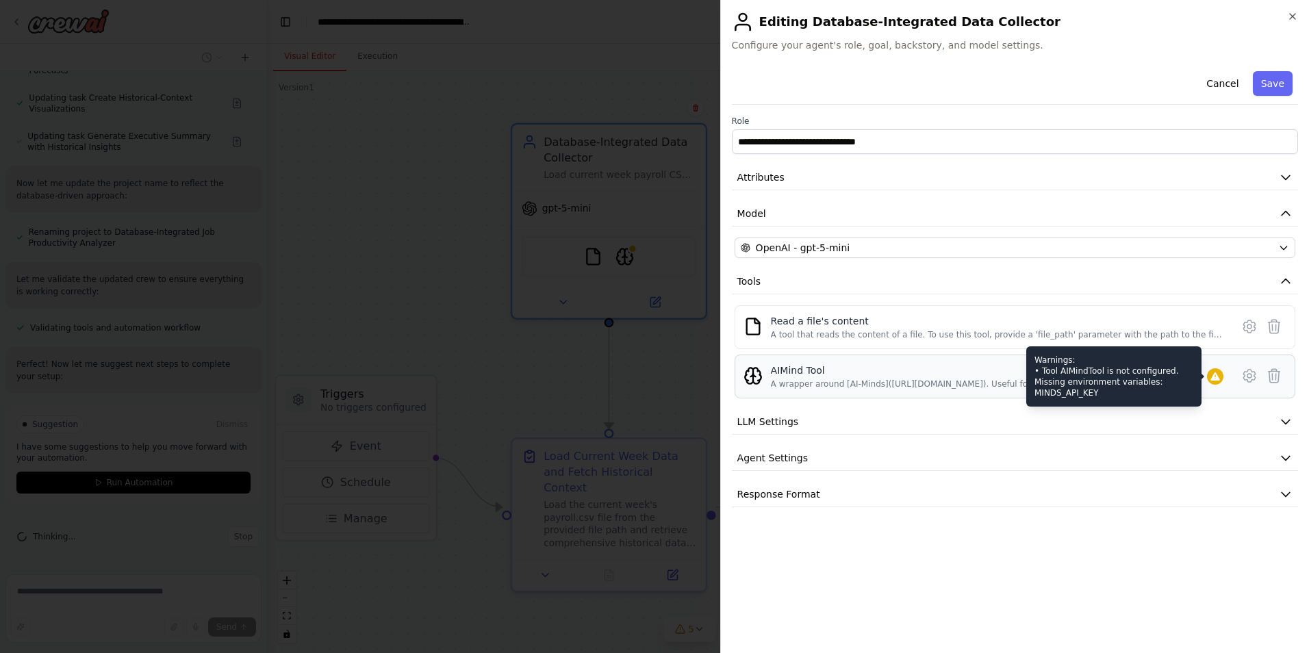
click at [1213, 379] on icon at bounding box center [1214, 376] width 9 height 8
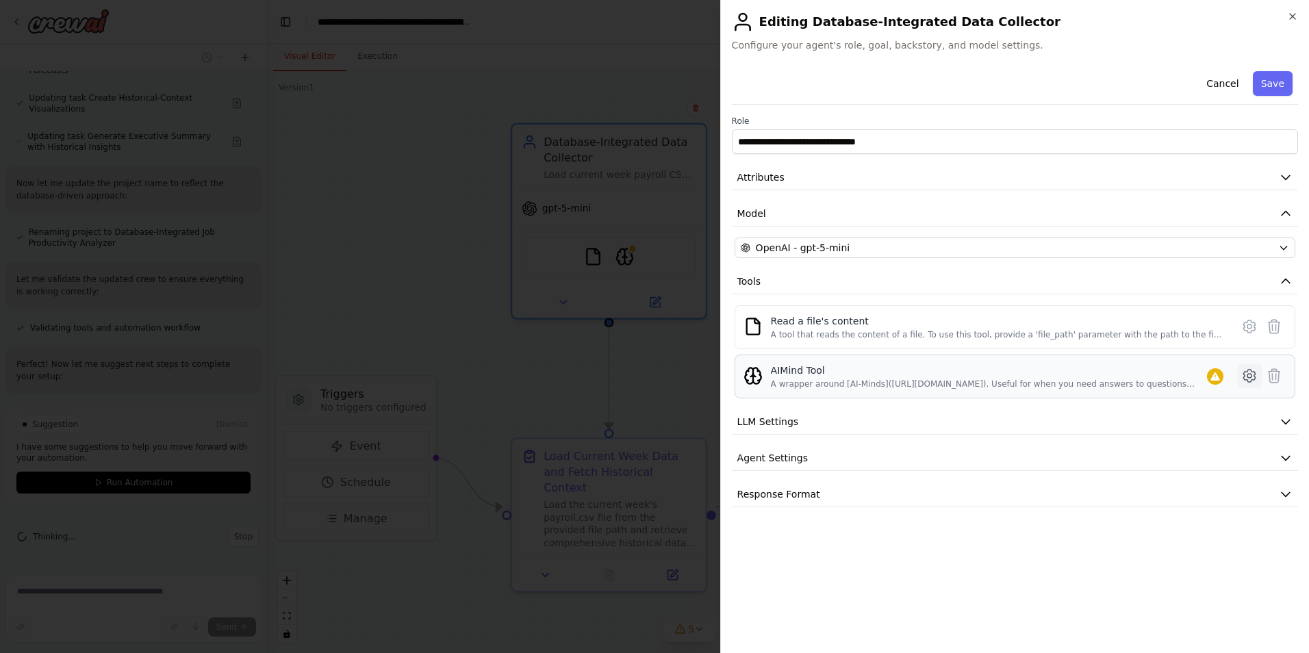
click at [1252, 379] on icon at bounding box center [1249, 376] width 16 height 16
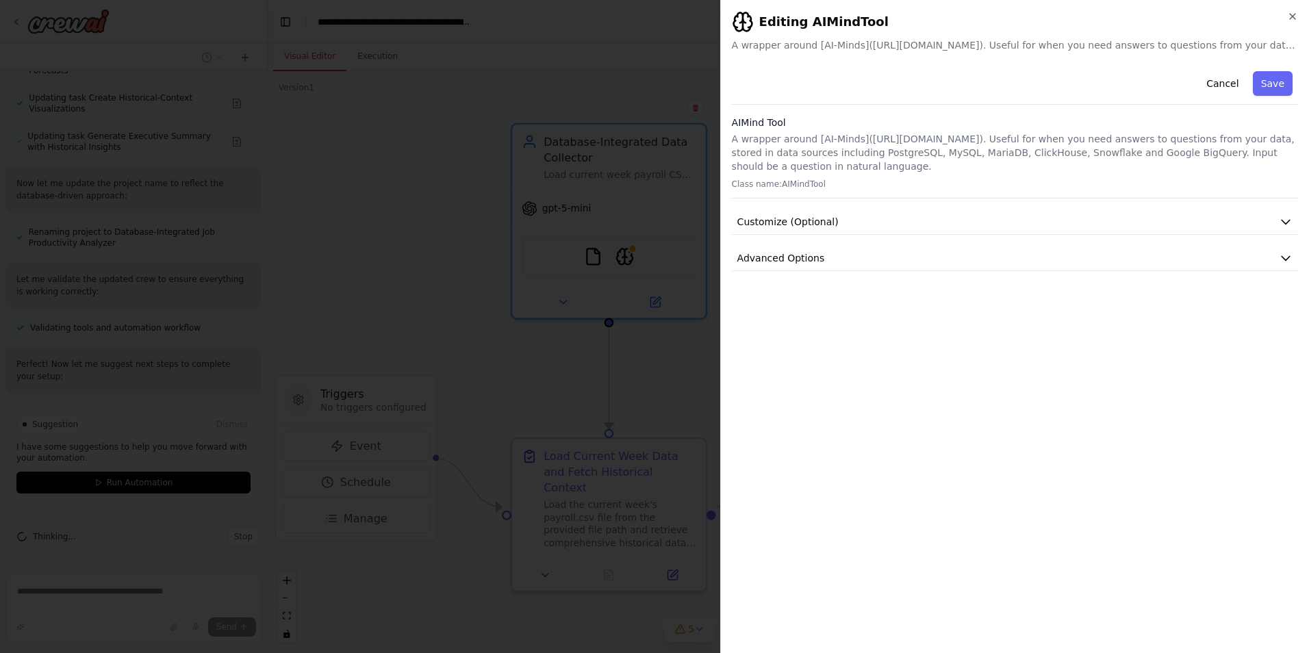
click at [941, 135] on p "A wrapper around [AI-Minds]([URL][DOMAIN_NAME]). Useful for when you need answe…" at bounding box center [1015, 152] width 566 height 41
drag, startPoint x: 941, startPoint y: 135, endPoint x: 971, endPoint y: 139, distance: 29.7
click at [971, 139] on p "A wrapper around [AI-Minds]([URL][DOMAIN_NAME]). Useful for when you need answe…" at bounding box center [1015, 152] width 566 height 41
drag, startPoint x: 975, startPoint y: 140, endPoint x: 860, endPoint y: 136, distance: 115.1
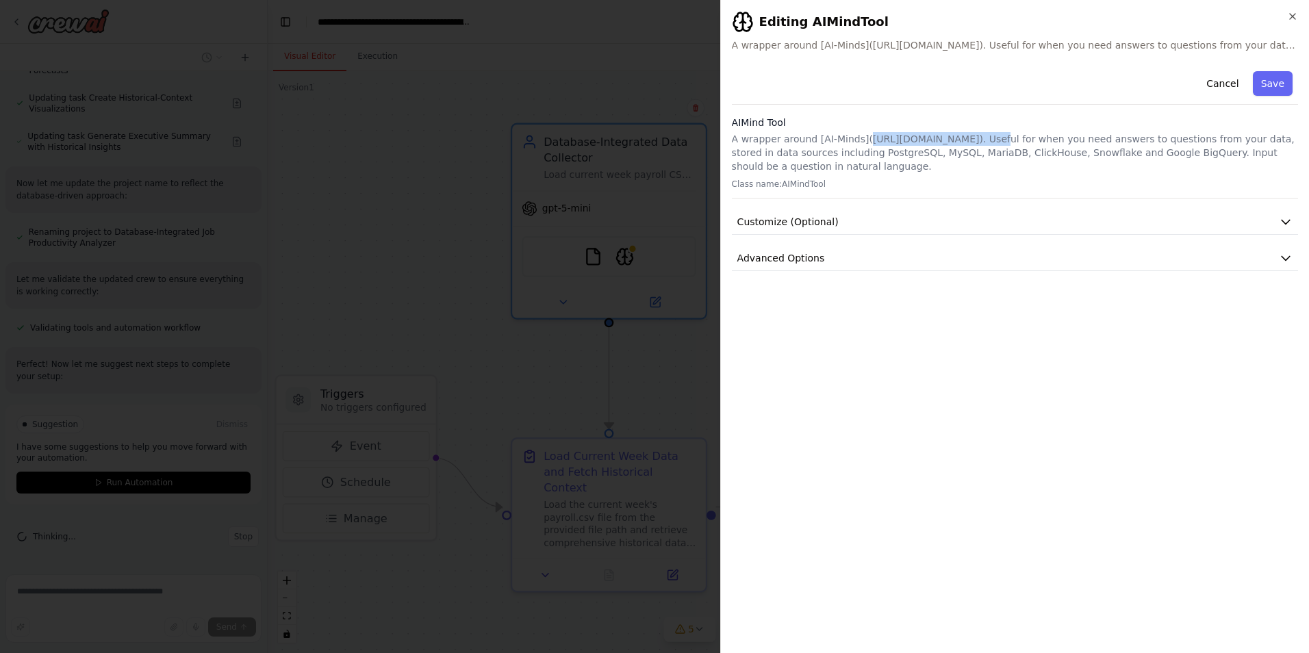
click at [860, 136] on p "A wrapper around [AI-Minds]([URL][DOMAIN_NAME]). Useful for when you need answe…" at bounding box center [1015, 152] width 566 height 41
copy p "[URL][DOMAIN_NAME]"
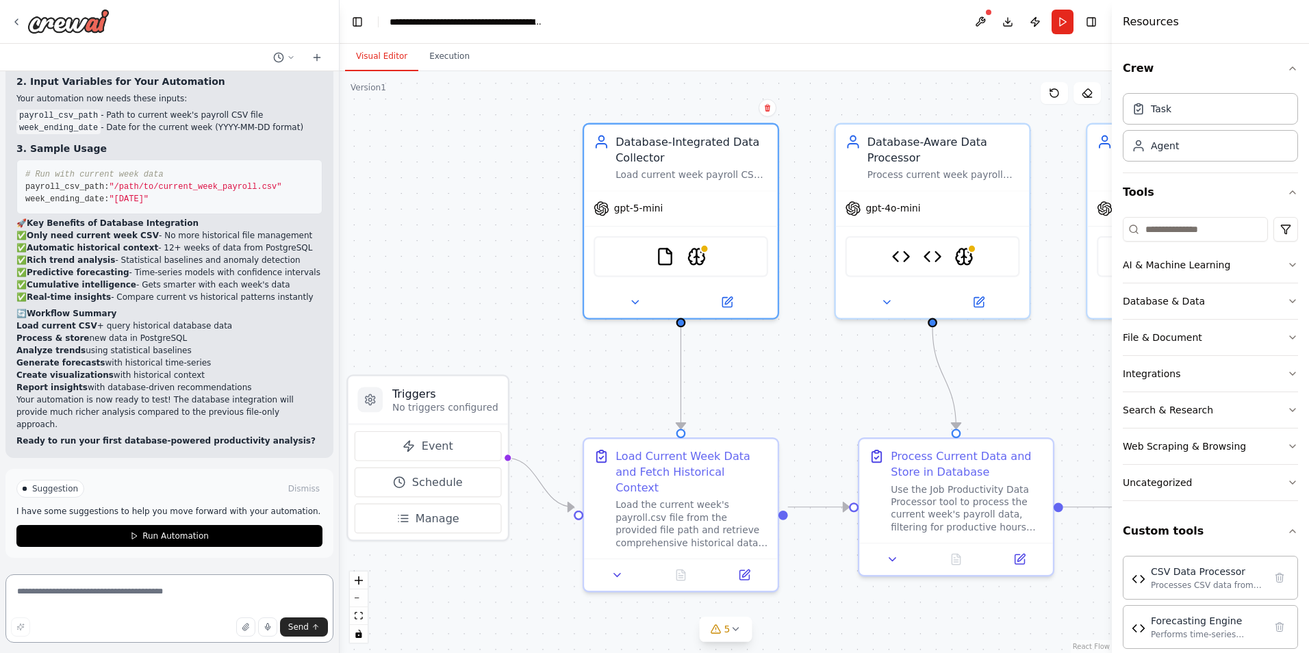
scroll to position [16752, 0]
drag, startPoint x: 264, startPoint y: 347, endPoint x: 340, endPoint y: 347, distance: 76.0
click at [340, 347] on div "Description — Job Productivity Analyzer Crew This crew automates the analysis o…" at bounding box center [654, 326] width 1309 height 653
click at [86, 65] on link "MindsDB" at bounding box center [76, 60] width 36 height 10
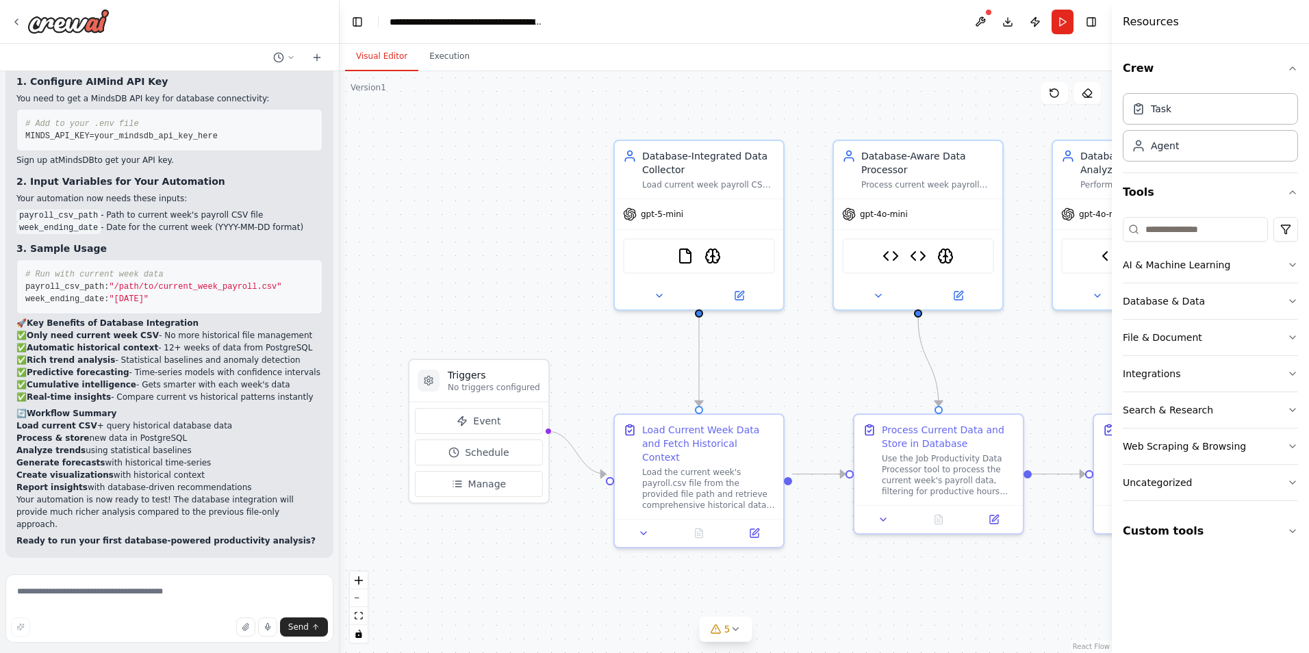
scroll to position [16874, 0]
click at [140, 599] on textarea at bounding box center [169, 608] width 328 height 68
type textarea "**********"
click at [300, 624] on span "Send" at bounding box center [298, 627] width 21 height 11
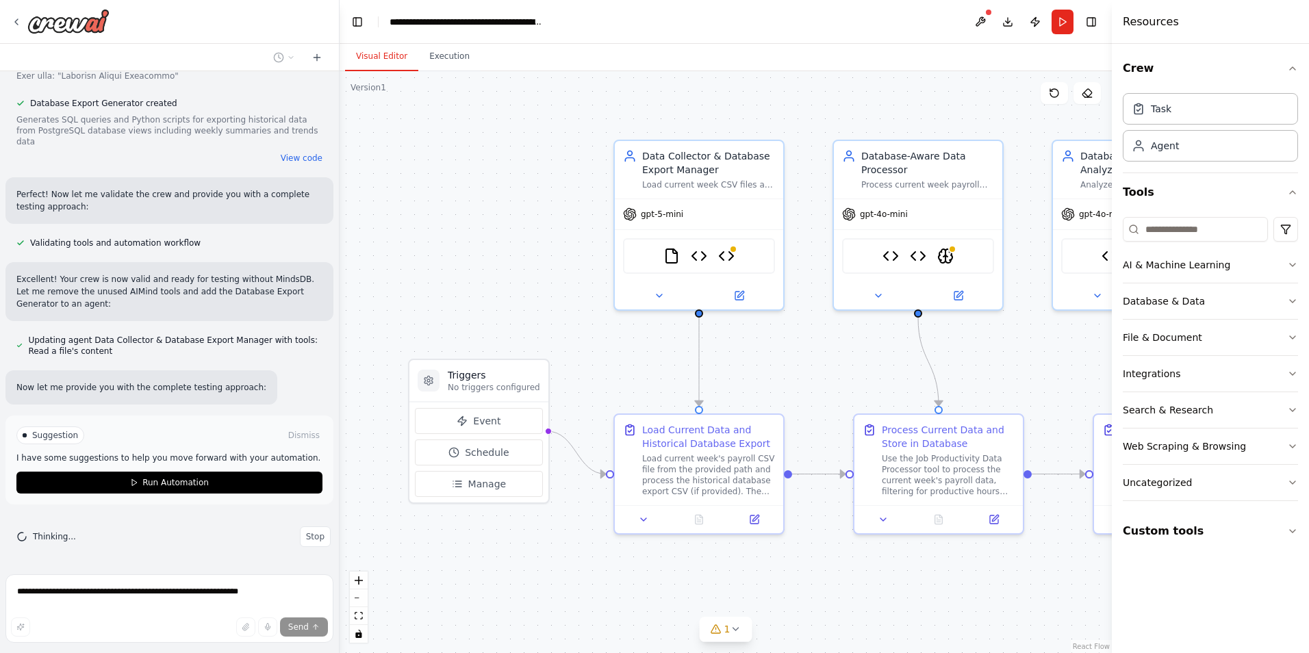
scroll to position [17918, 0]
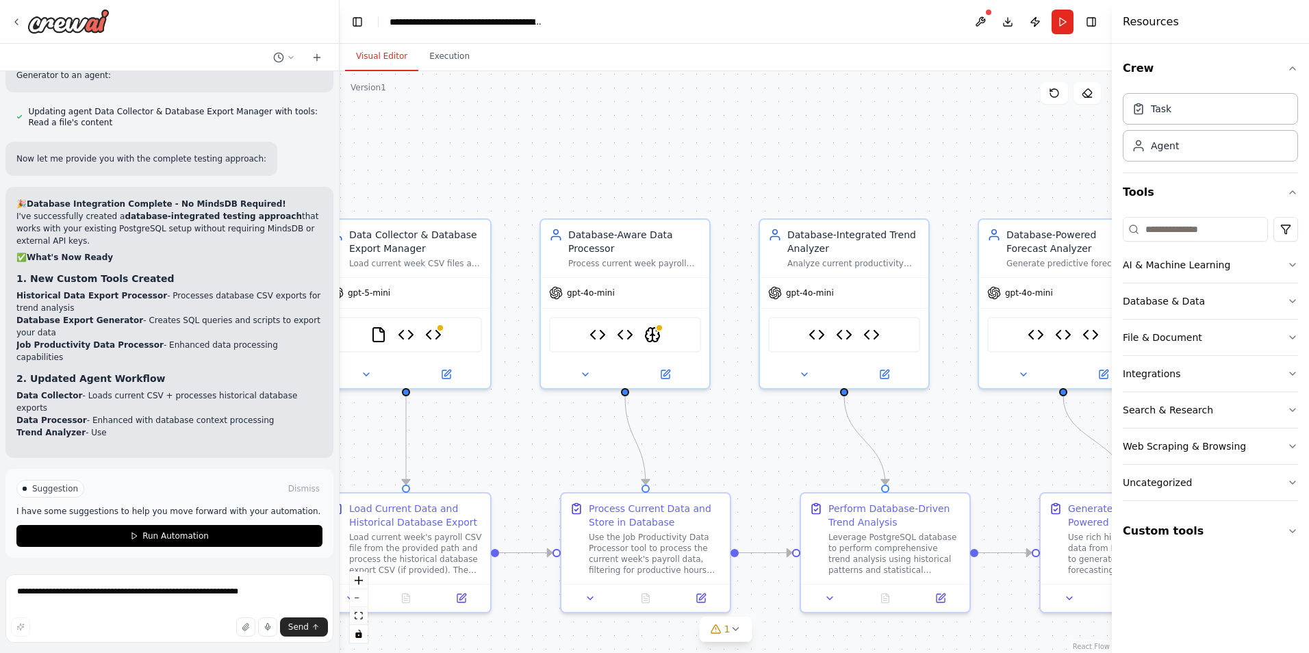
drag, startPoint x: 835, startPoint y: 399, endPoint x: 542, endPoint y: 478, distance: 303.4
click at [542, 478] on div ".deletable-edge-delete-btn { width: 20px; height: 20px; border: 0px solid #ffff…" at bounding box center [726, 362] width 772 height 582
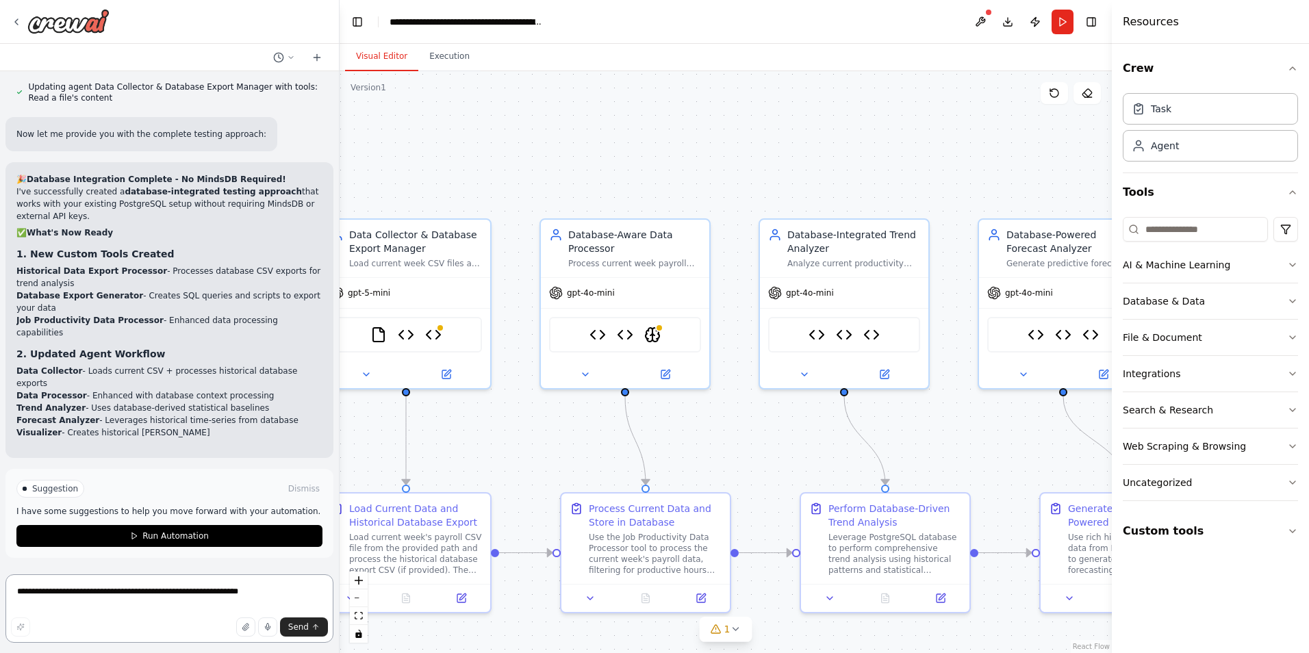
click at [162, 592] on textarea "**********" at bounding box center [169, 608] width 328 height 68
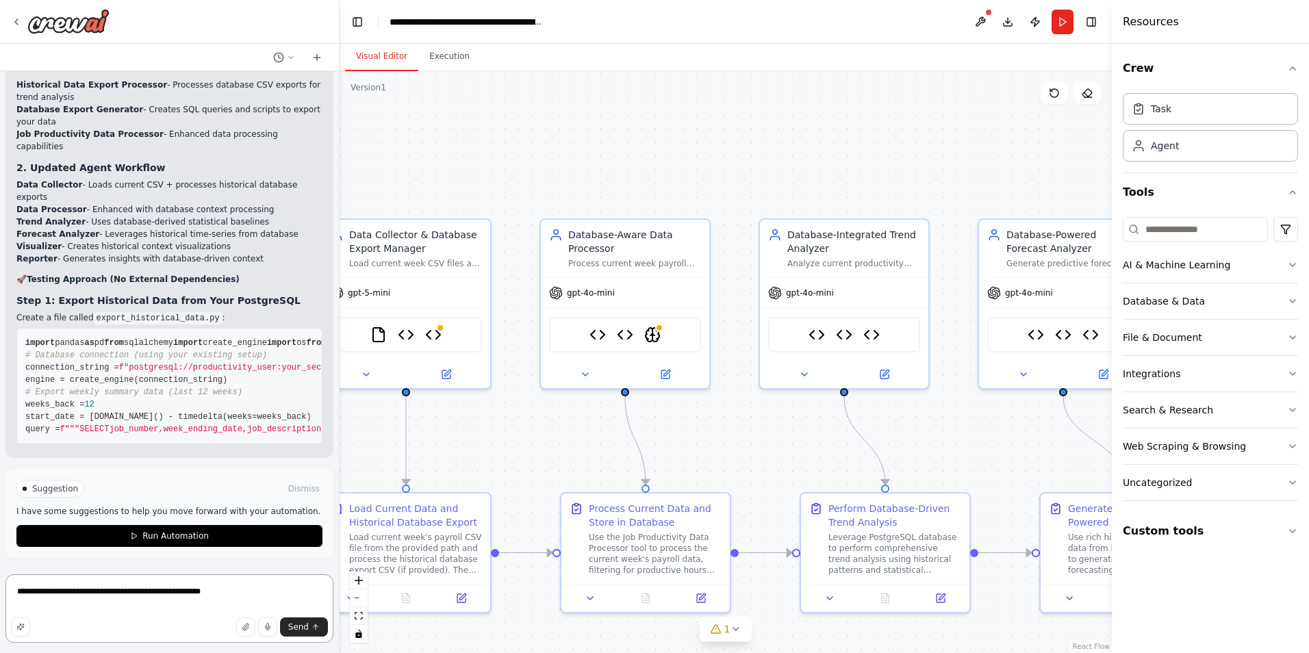
type textarea "**********"
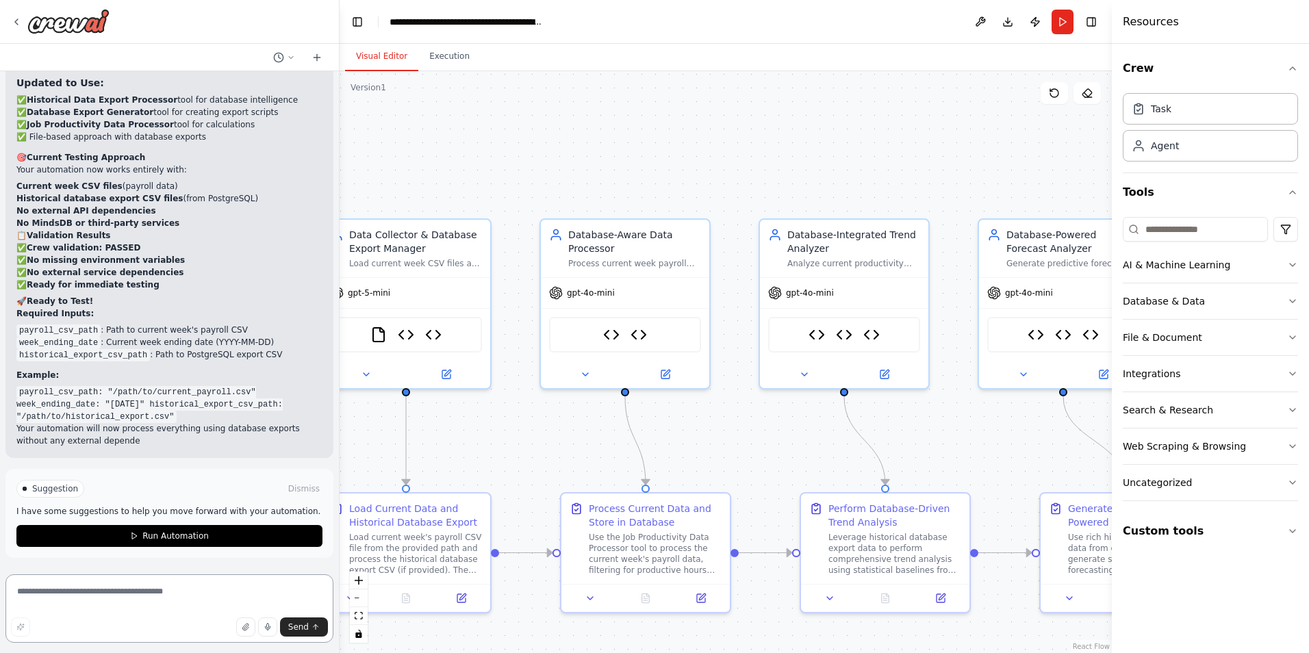
scroll to position [21173, 0]
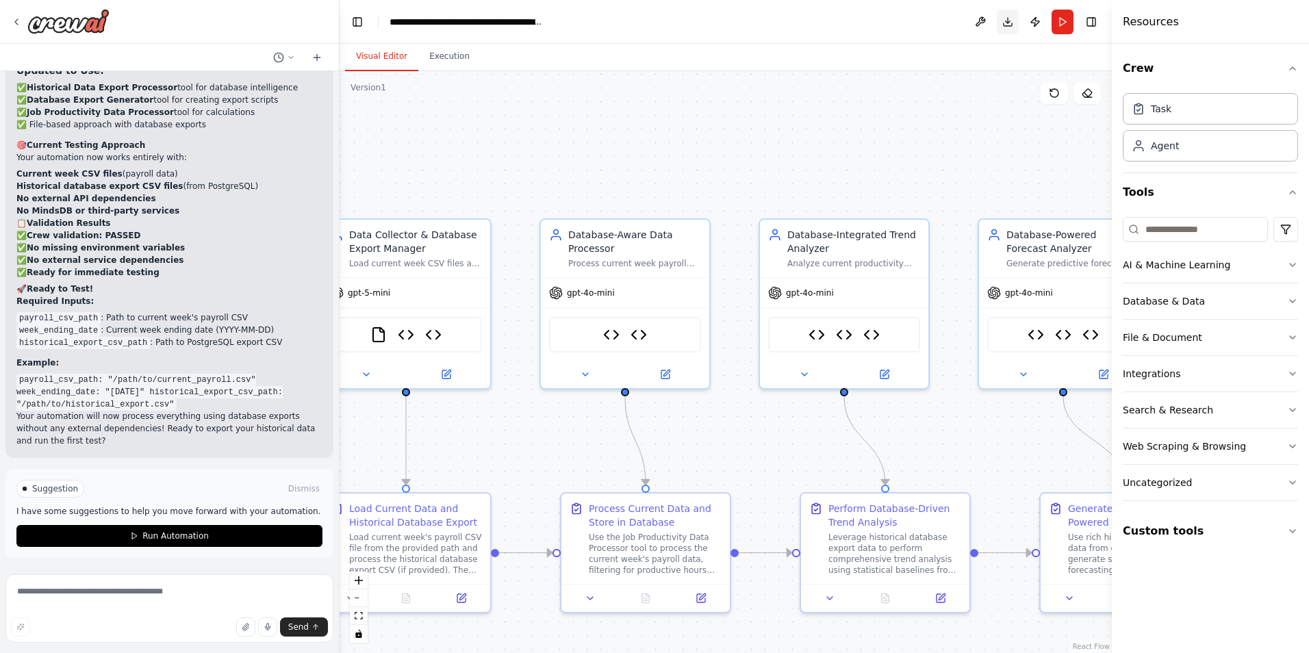
click at [1006, 29] on button "Download" at bounding box center [1008, 22] width 22 height 25
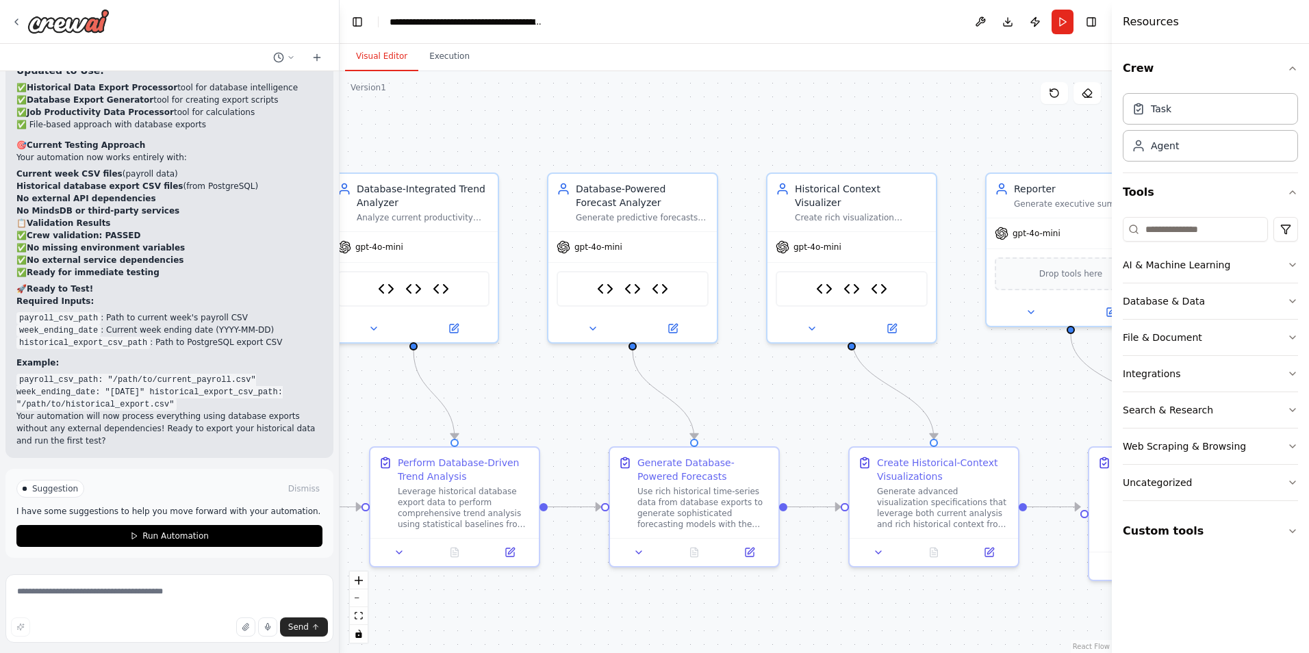
drag, startPoint x: 568, startPoint y: 467, endPoint x: 129, endPoint y: 421, distance: 441.3
click at [129, 421] on div "Description — Job Productivity Analyzer Crew This crew automates the analysis o…" at bounding box center [654, 326] width 1309 height 653
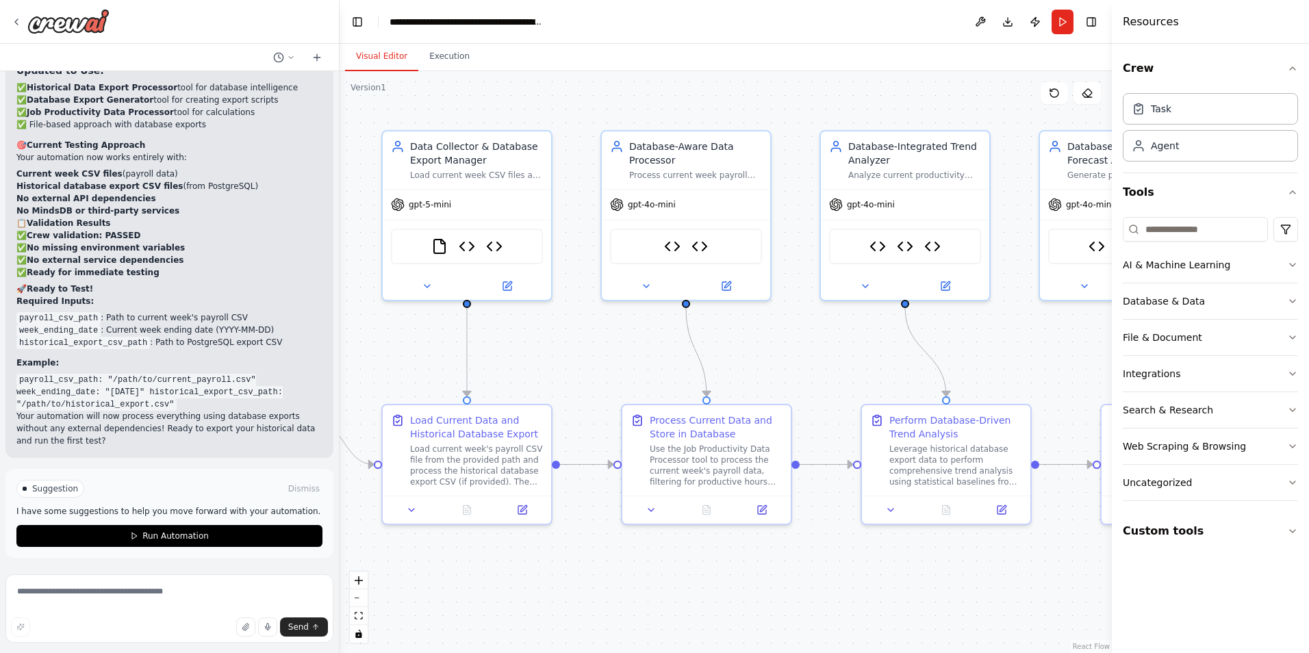
drag, startPoint x: 451, startPoint y: 614, endPoint x: 983, endPoint y: 572, distance: 533.7
click at [983, 572] on div ".deletable-edge-delete-btn { width: 20px; height: 20px; border: 0px solid #ffff…" at bounding box center [726, 362] width 772 height 582
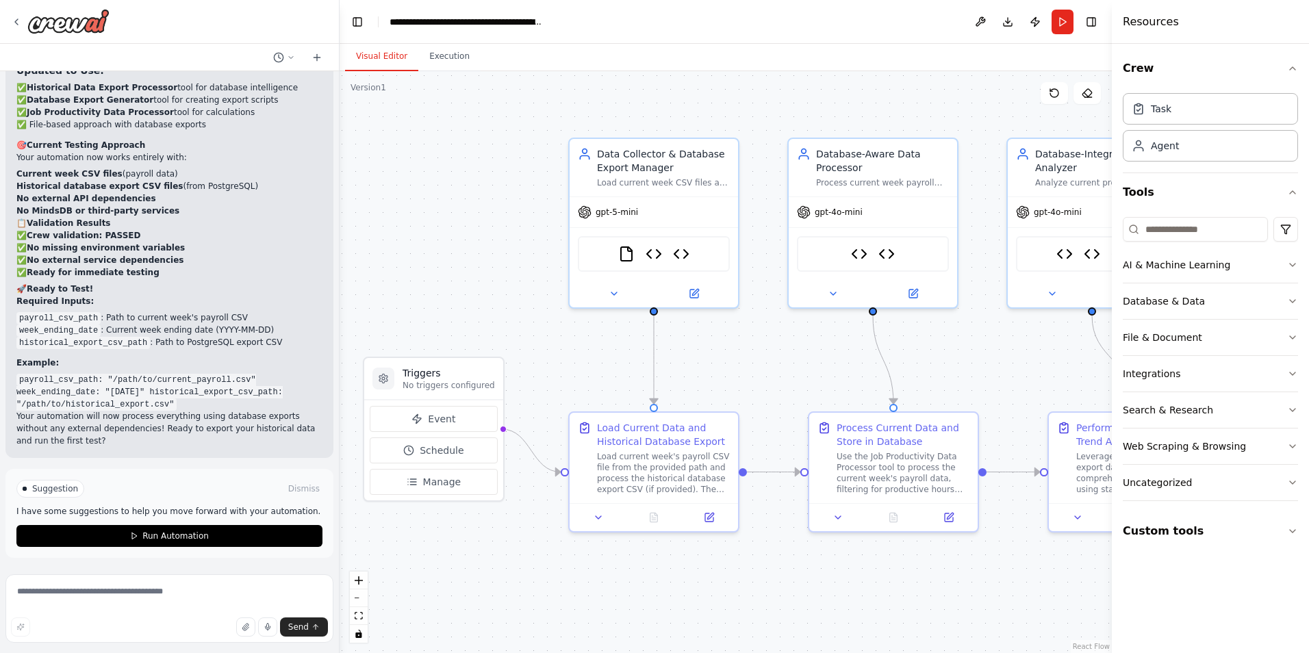
drag, startPoint x: 753, startPoint y: 539, endPoint x: 889, endPoint y: 540, distance: 136.3
click at [902, 545] on div ".deletable-edge-delete-btn { width: 20px; height: 20px; border: 0px solid #ffff…" at bounding box center [726, 362] width 772 height 582
click at [667, 461] on div "Load current week's payroll CSV file from the provided path and process the his…" at bounding box center [657, 469] width 133 height 44
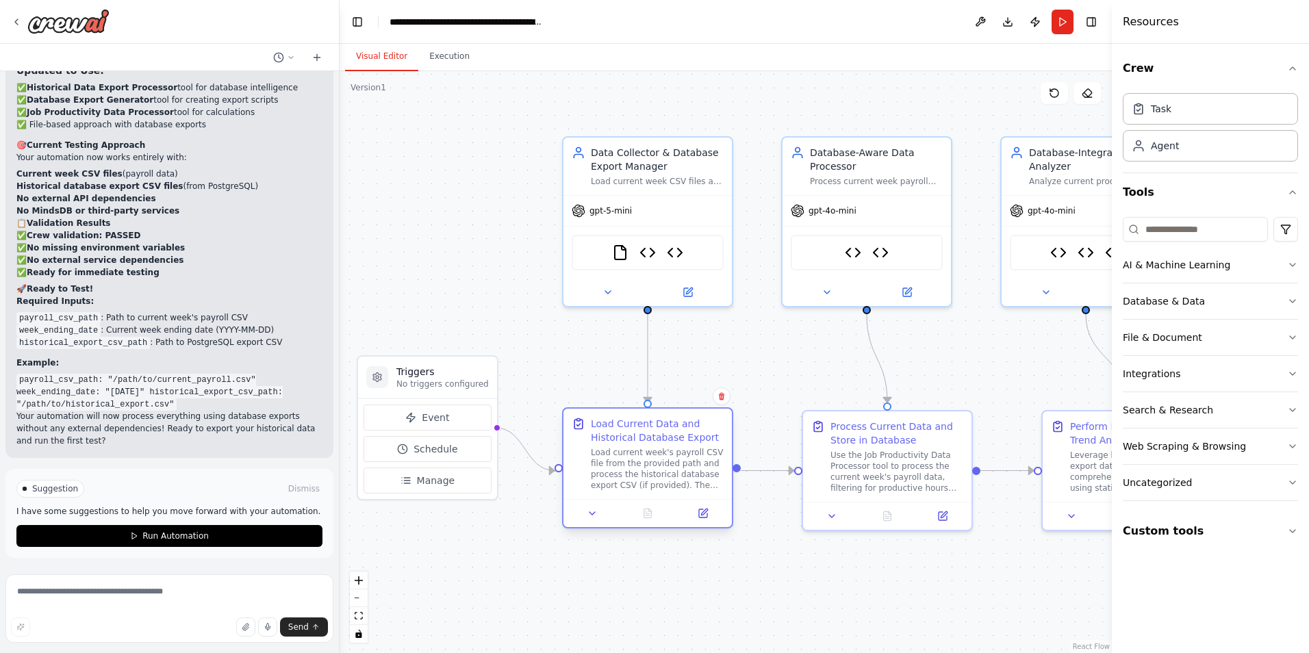
click at [667, 461] on div "Load current week's payroll CSV file from the provided path and process the his…" at bounding box center [657, 469] width 133 height 44
click at [687, 438] on div "Load Current Data and Historical Database Export" at bounding box center [657, 430] width 133 height 27
click at [688, 292] on icon at bounding box center [688, 290] width 8 height 8
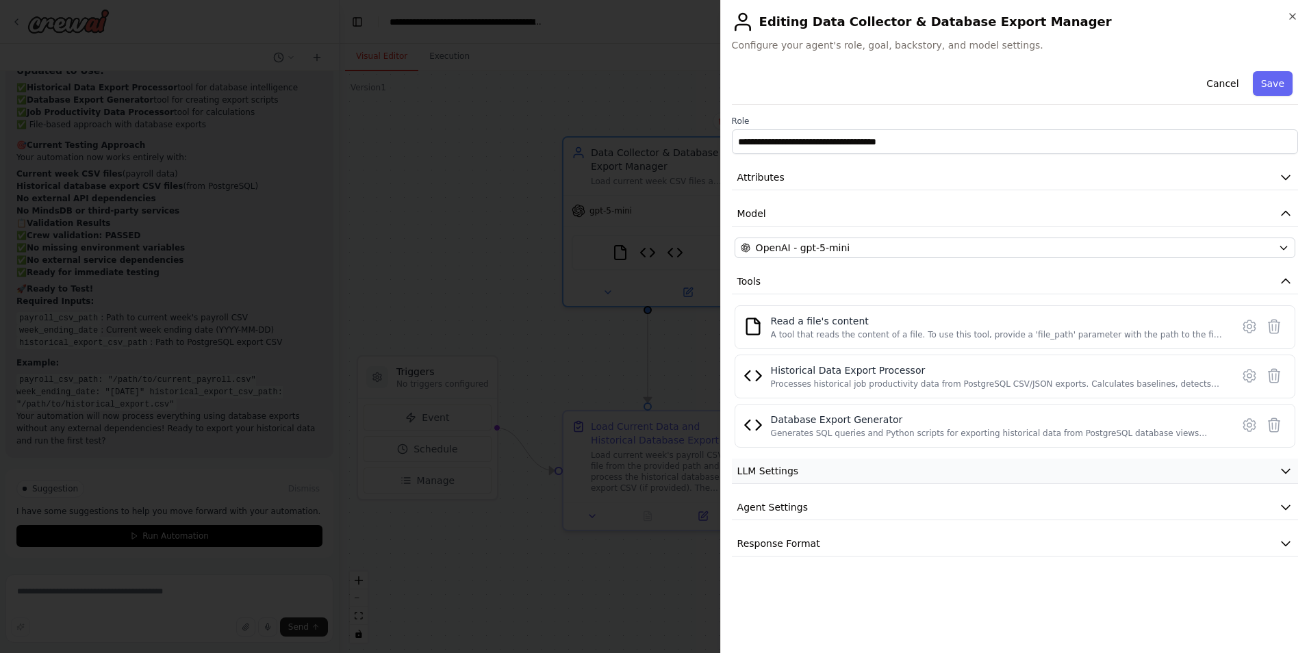
click at [876, 471] on button "LLM Settings" at bounding box center [1015, 471] width 566 height 25
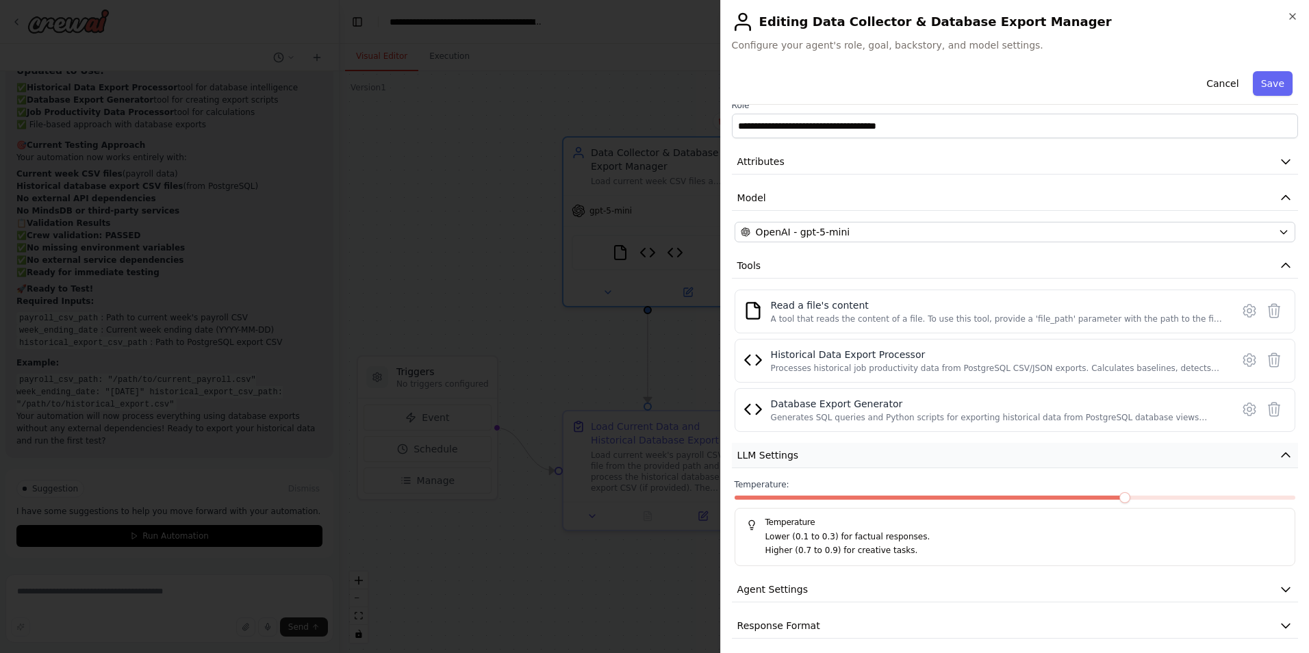
scroll to position [23, 0]
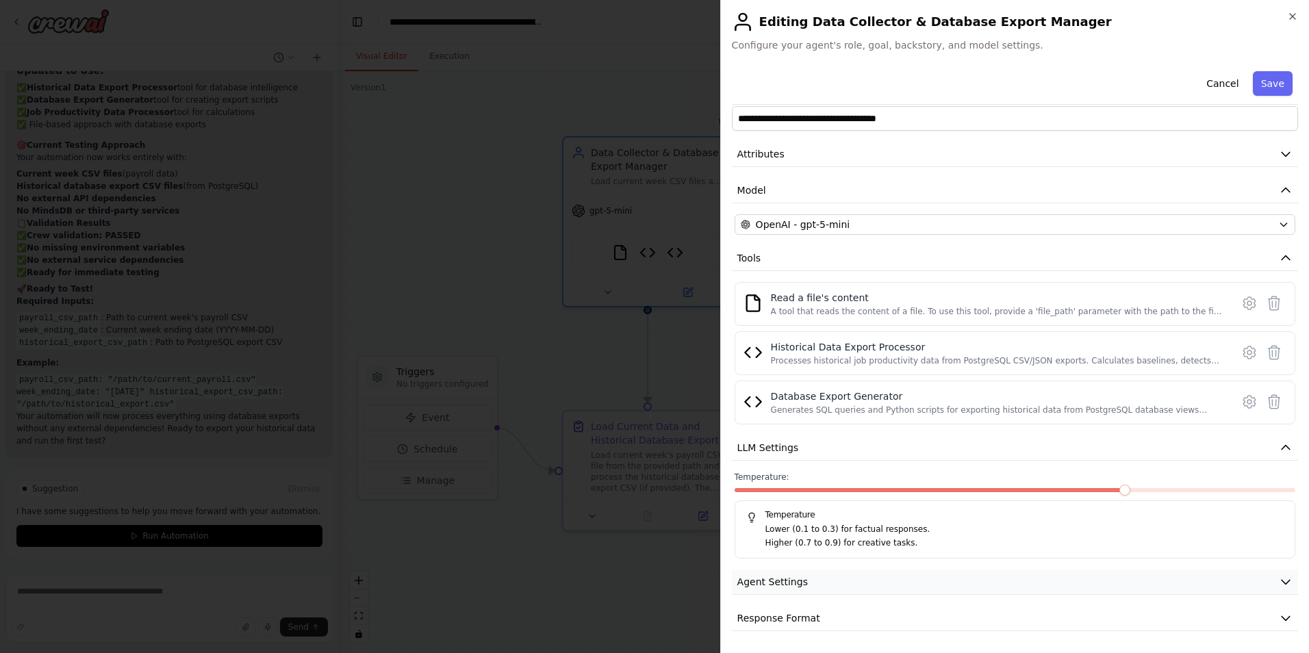
click at [821, 588] on button "Agent Settings" at bounding box center [1015, 582] width 566 height 25
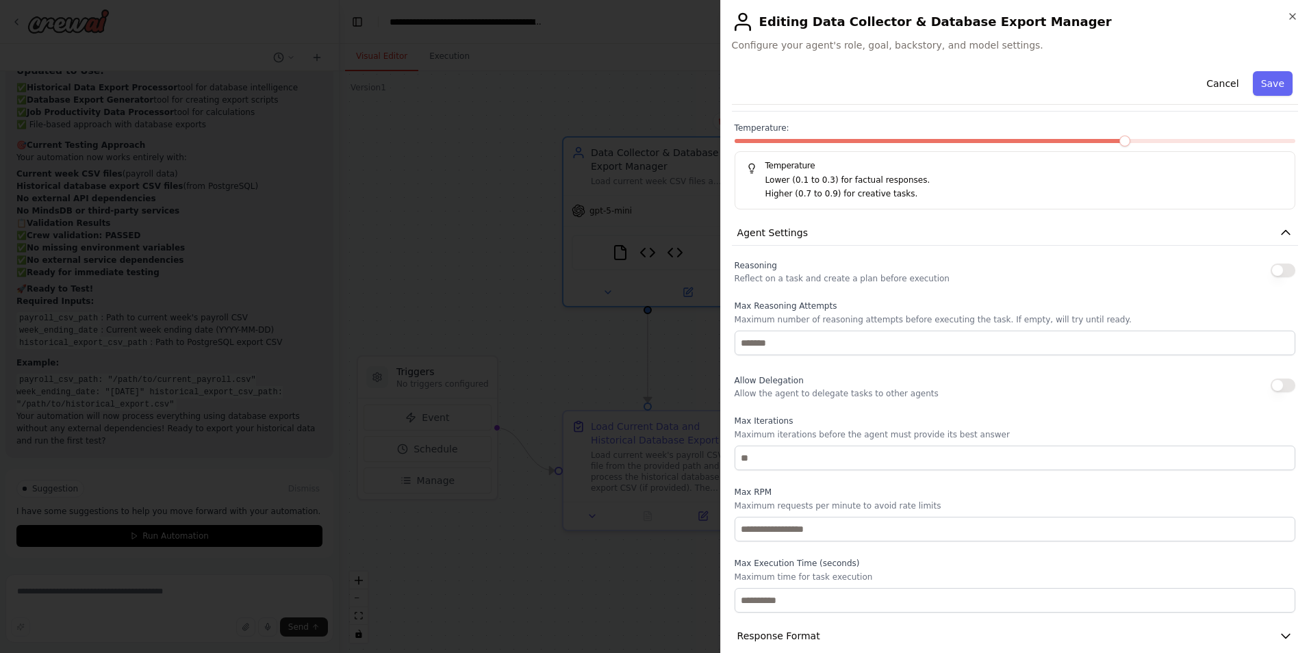
scroll to position [390, 0]
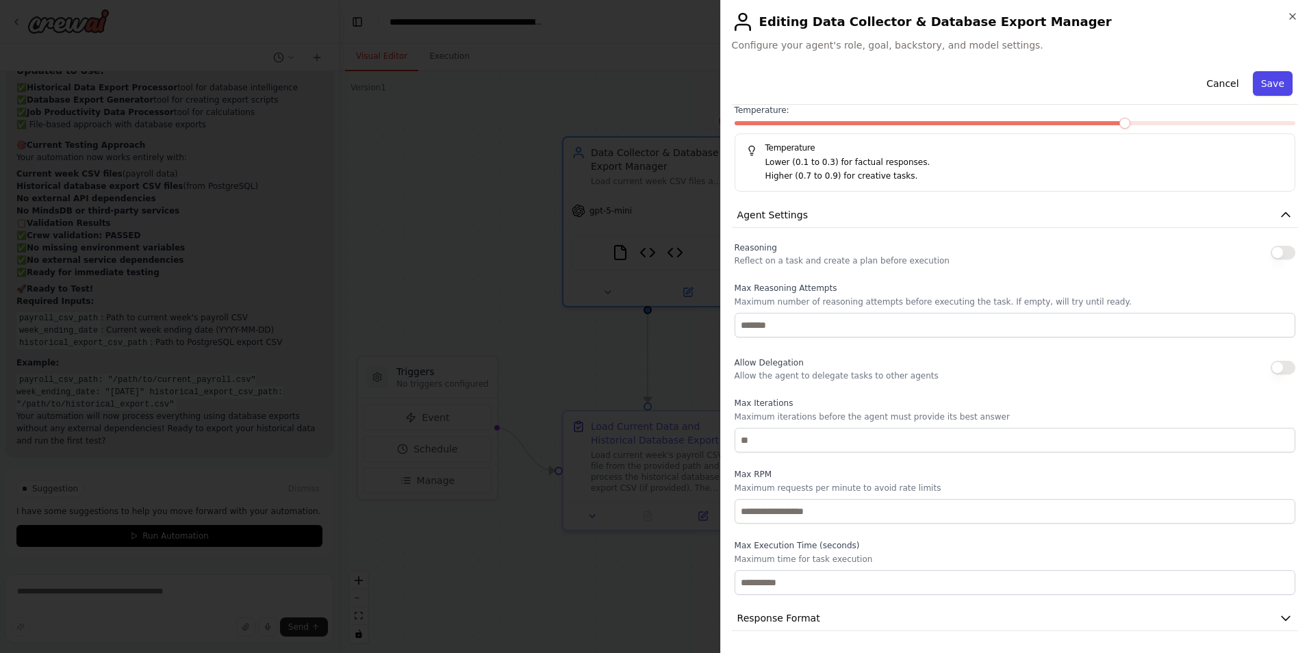
click at [1253, 83] on button "Save" at bounding box center [1273, 83] width 40 height 25
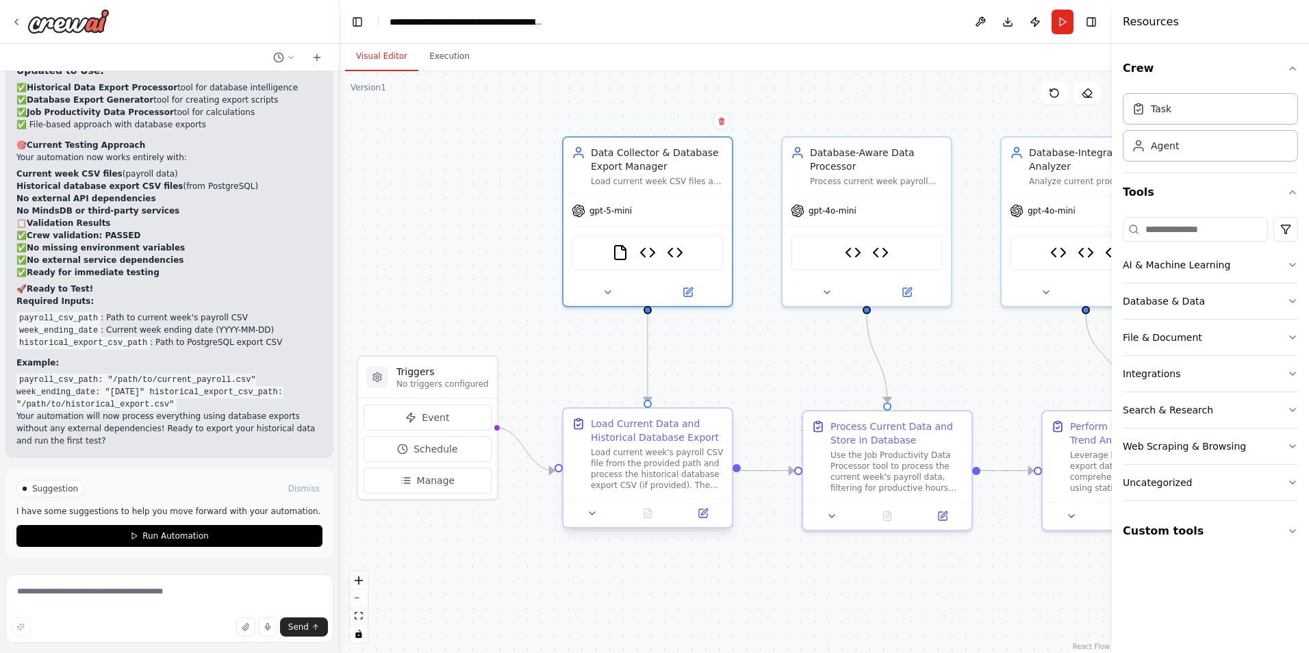
click at [696, 440] on div "Load Current Data and Historical Database Export" at bounding box center [657, 430] width 133 height 27
click at [702, 513] on icon at bounding box center [704, 512] width 6 height 6
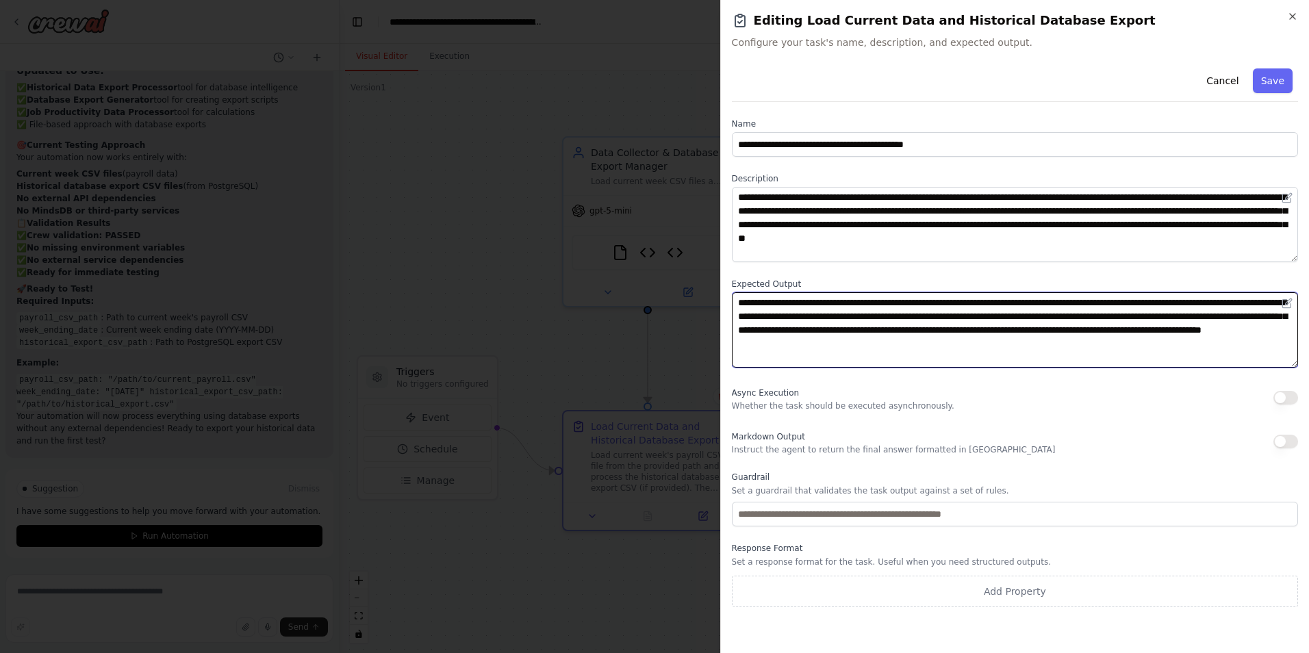
click at [907, 333] on textarea "**********" at bounding box center [1015, 329] width 566 height 75
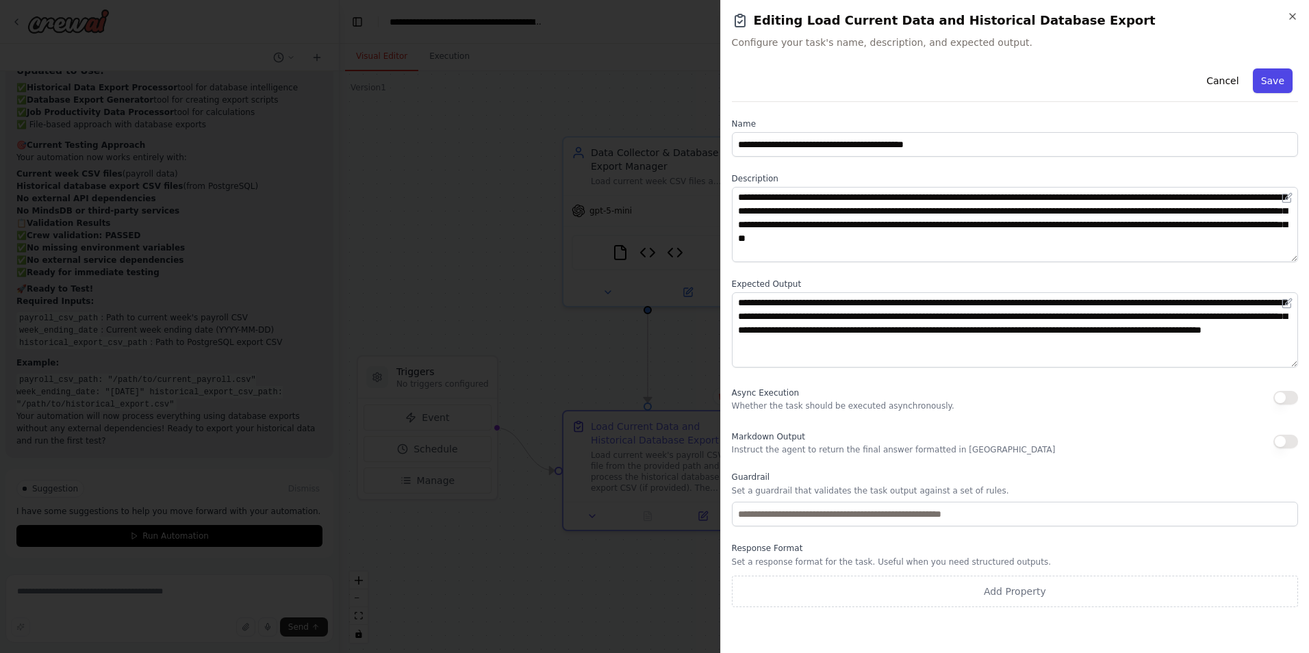
click at [1267, 75] on button "Save" at bounding box center [1273, 80] width 40 height 25
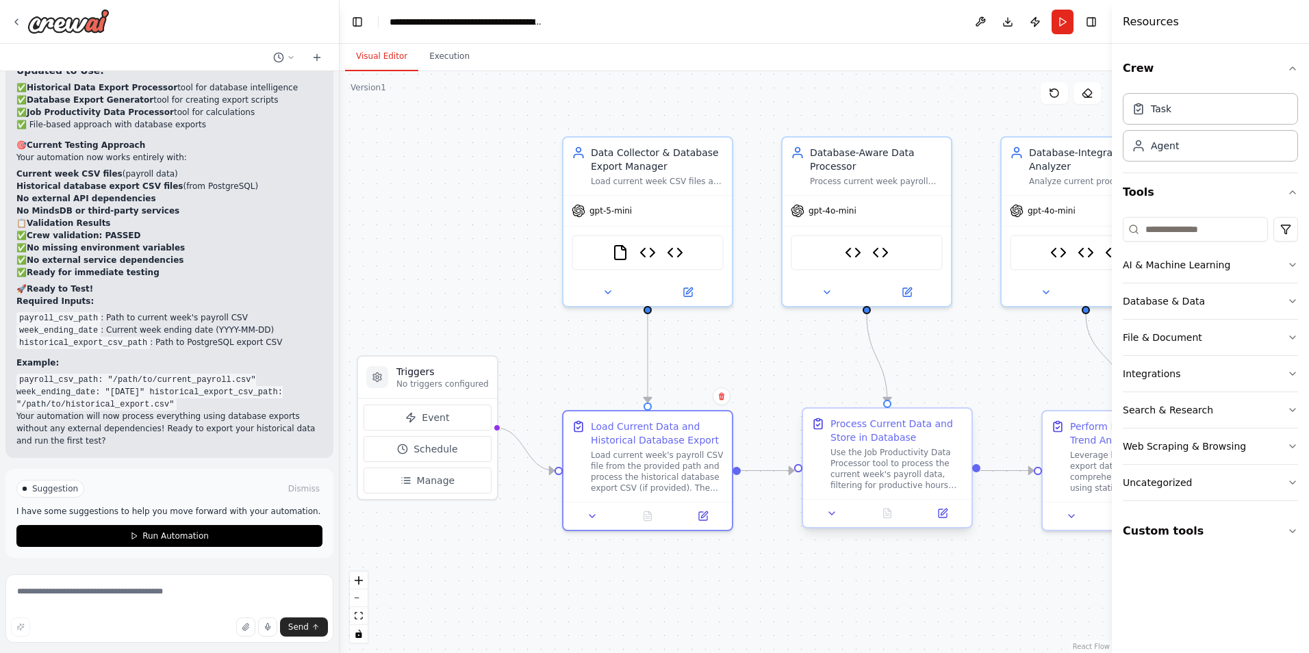
click at [863, 456] on div "Use the Job Productivity Data Processor tool to process the current week's payr…" at bounding box center [897, 469] width 133 height 44
click at [939, 514] on icon at bounding box center [943, 513] width 8 height 8
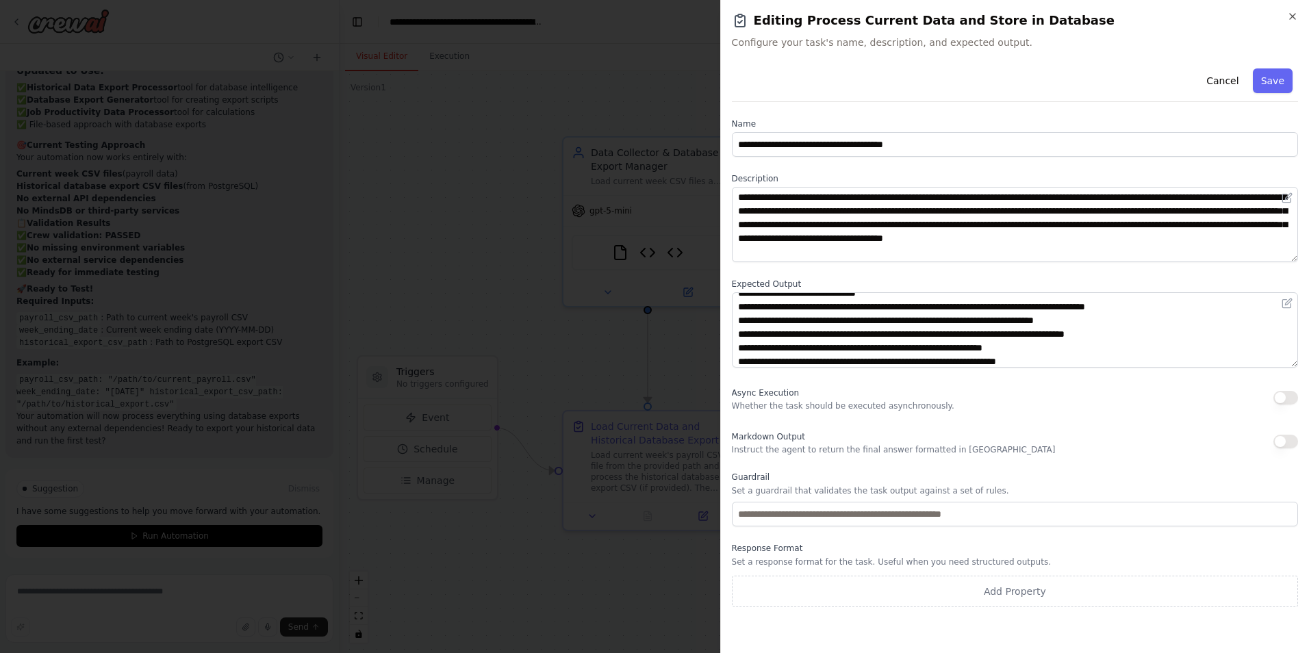
scroll to position [0, 0]
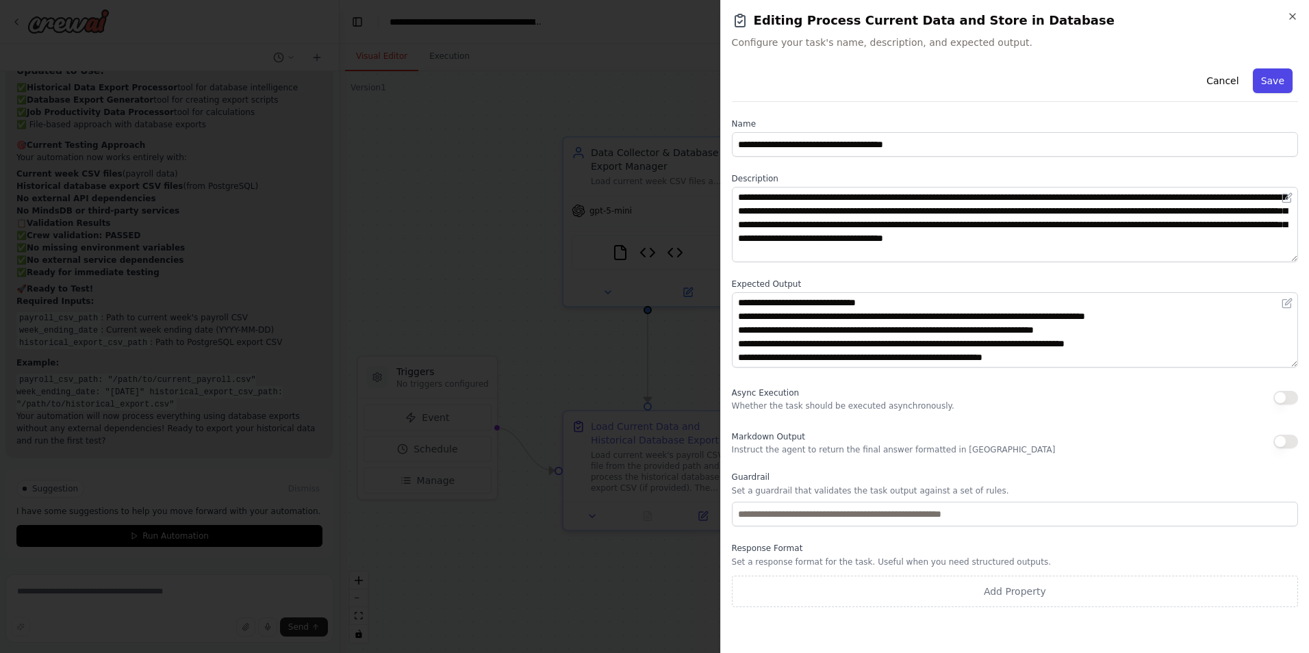
click at [1280, 74] on button "Save" at bounding box center [1273, 80] width 40 height 25
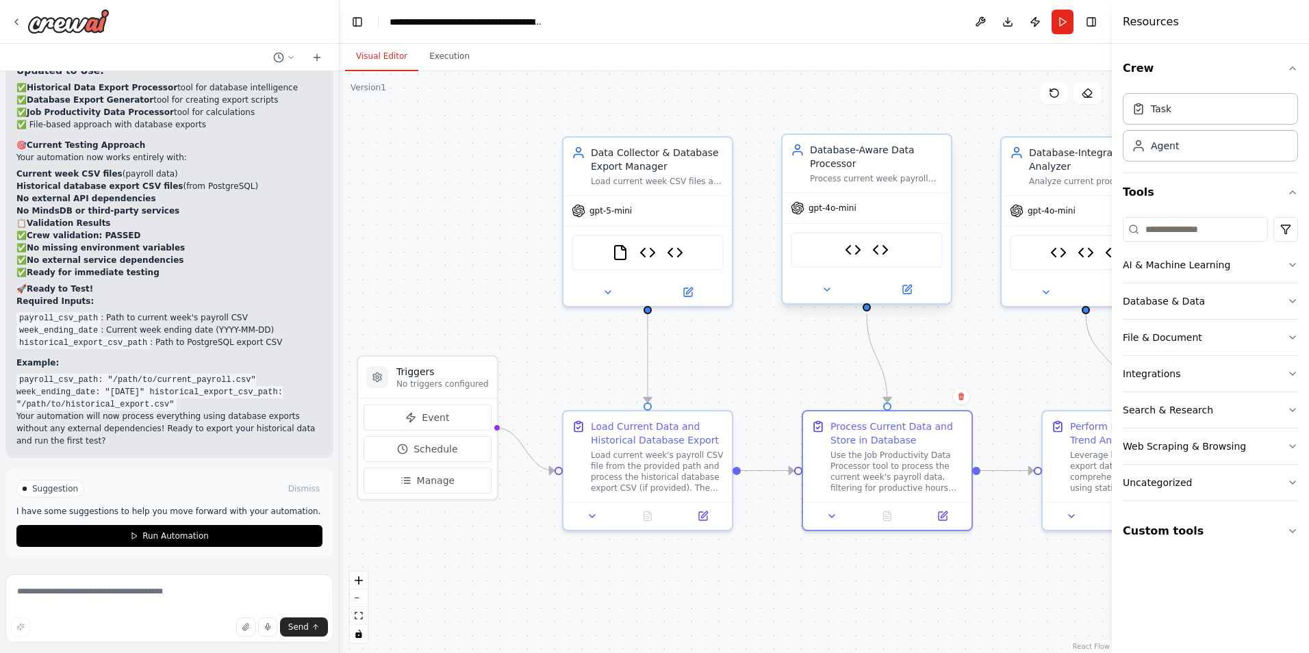
click at [906, 181] on div "Process current week payroll data using the new Job Productivity Data Processor…" at bounding box center [876, 178] width 133 height 11
click at [906, 182] on div "Process current week payroll data using the new Job Productivity Data Processor…" at bounding box center [876, 178] width 133 height 11
click at [908, 291] on icon at bounding box center [907, 290] width 8 height 8
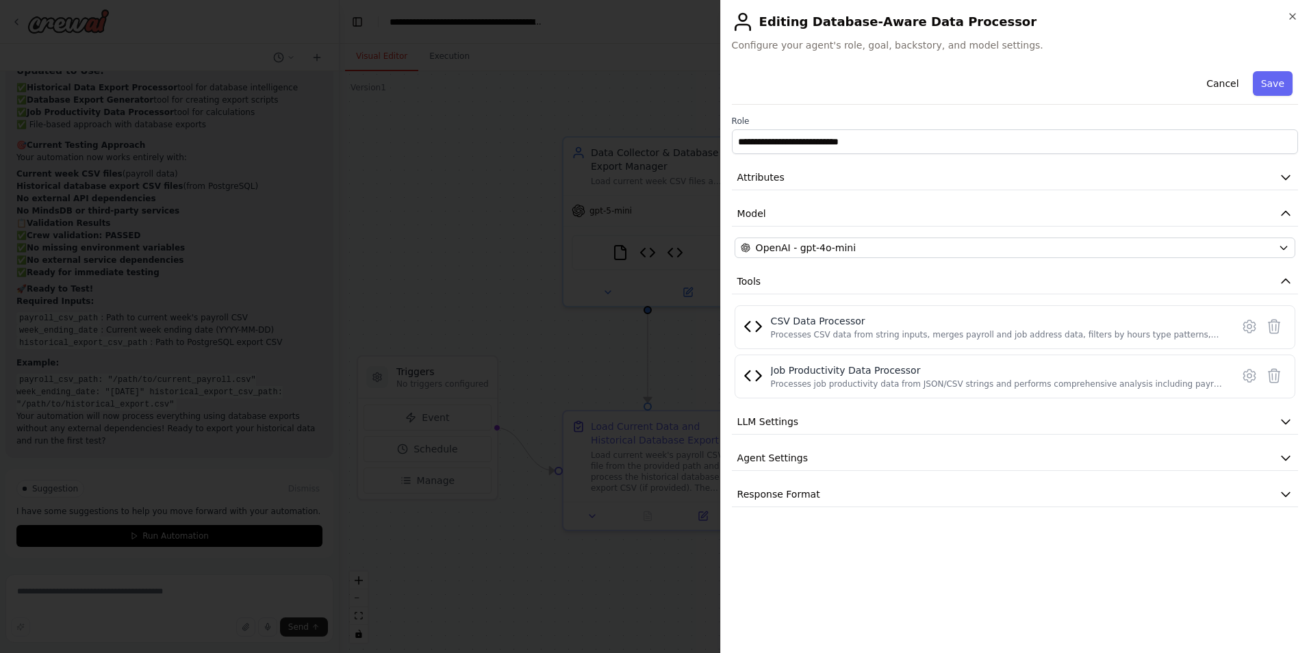
click at [1291, 10] on div "**********" at bounding box center [1014, 326] width 589 height 653
click at [1292, 17] on icon "button" at bounding box center [1292, 16] width 11 height 11
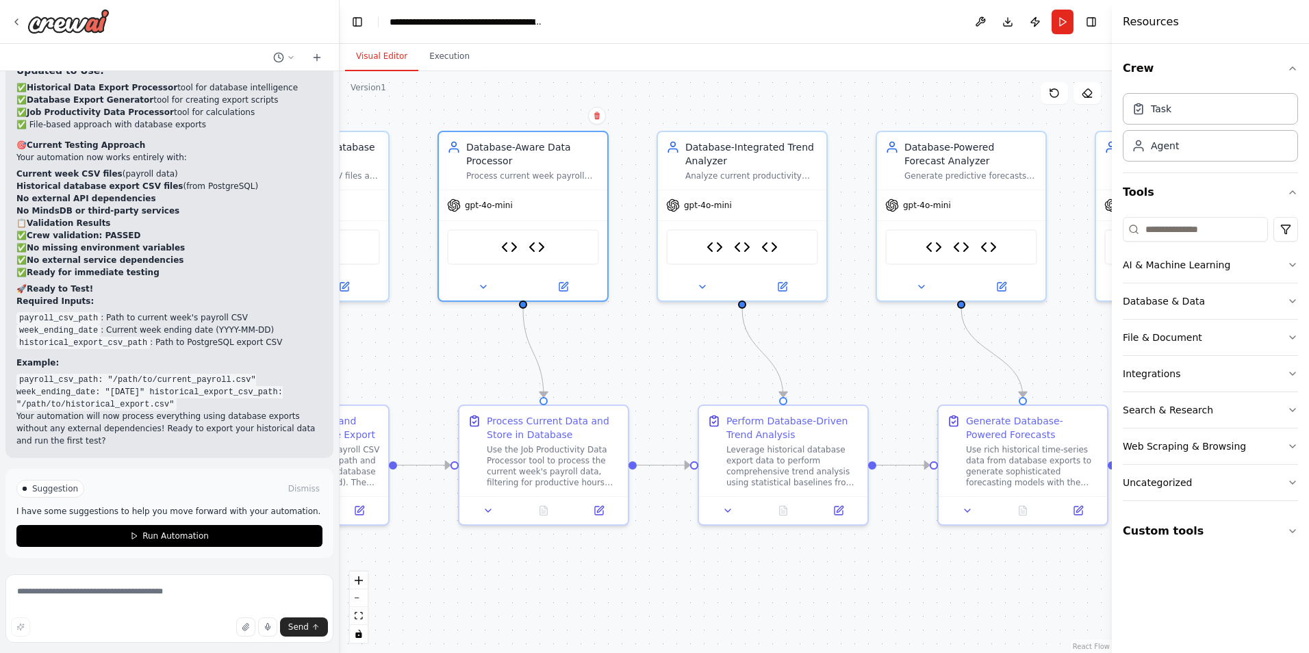
drag, startPoint x: 781, startPoint y: 588, endPoint x: 435, endPoint y: 583, distance: 345.1
click at [435, 583] on div ".deletable-edge-delete-btn { width: 20px; height: 20px; border: 0px solid #ffff…" at bounding box center [726, 362] width 772 height 582
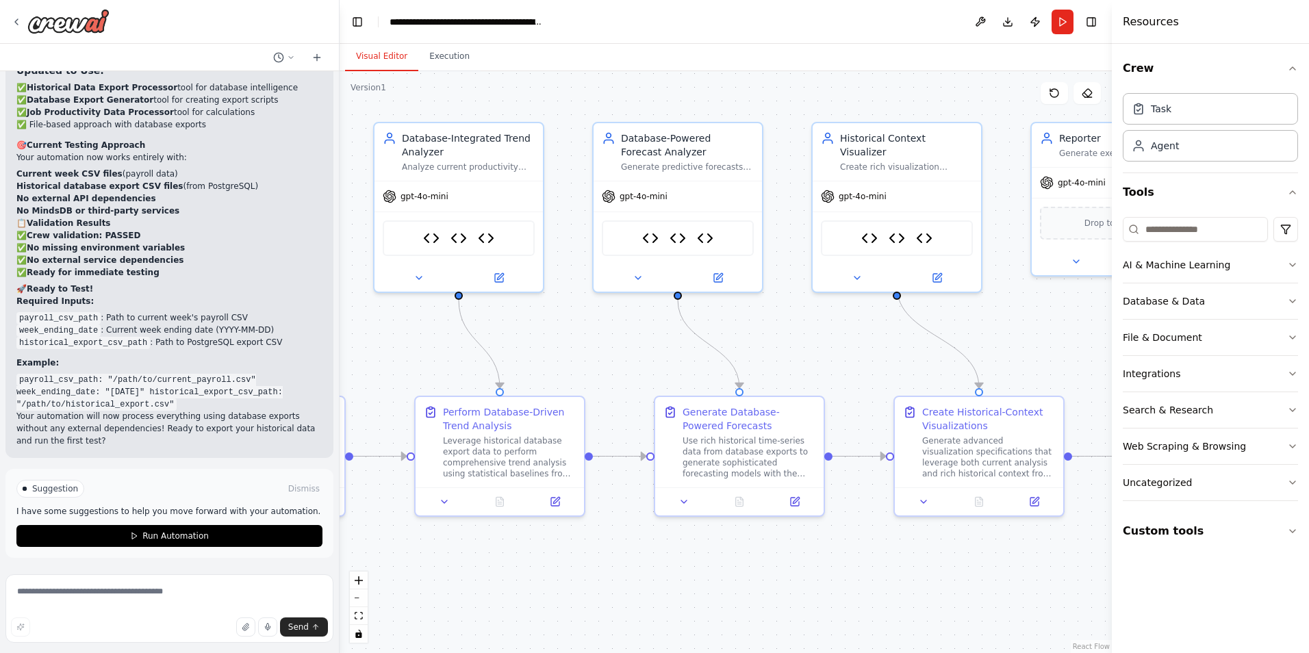
drag, startPoint x: 781, startPoint y: 572, endPoint x: 499, endPoint y: 563, distance: 282.2
click at [499, 563] on div ".deletable-edge-delete-btn { width: 20px; height: 20px; border: 0px solid #ffff…" at bounding box center [726, 362] width 772 height 582
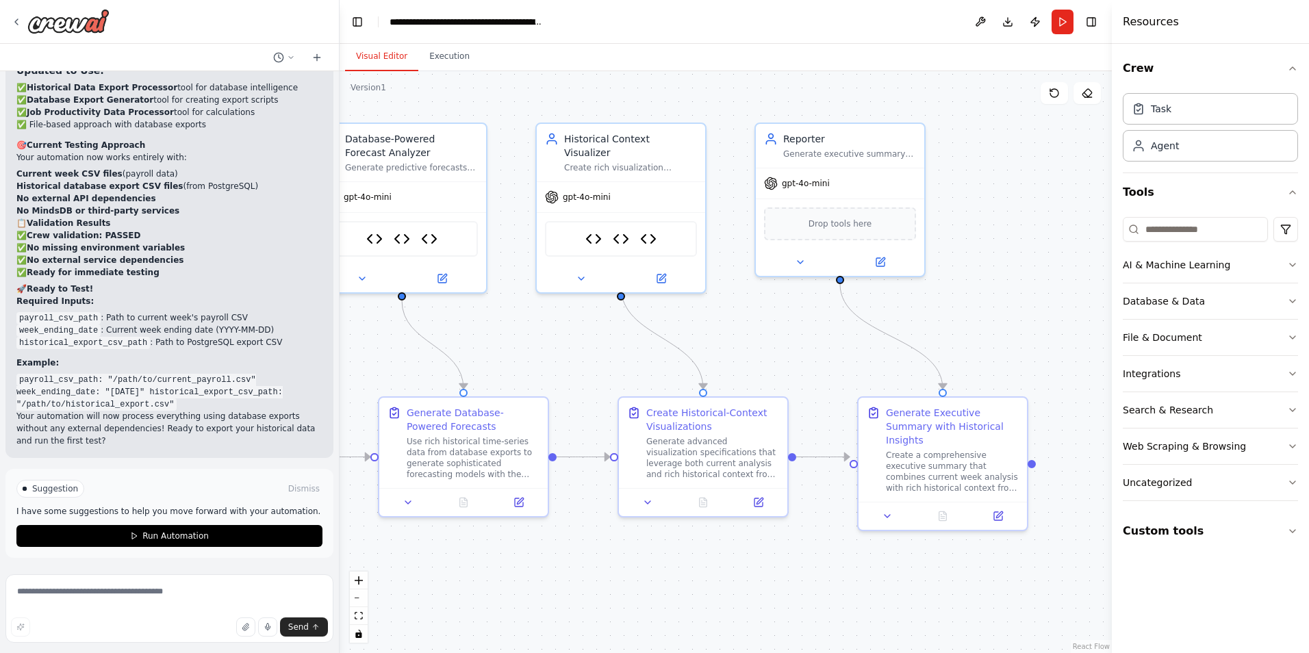
drag, startPoint x: 835, startPoint y: 558, endPoint x: 559, endPoint y: 559, distance: 275.9
click at [559, 559] on div ".deletable-edge-delete-btn { width: 20px; height: 20px; border: 0px solid #ffff…" at bounding box center [726, 362] width 772 height 582
click at [717, 456] on div "Generate advanced visualization specifications that leverage both current analy…" at bounding box center [712, 455] width 133 height 44
click at [757, 500] on icon at bounding box center [760, 498] width 6 height 6
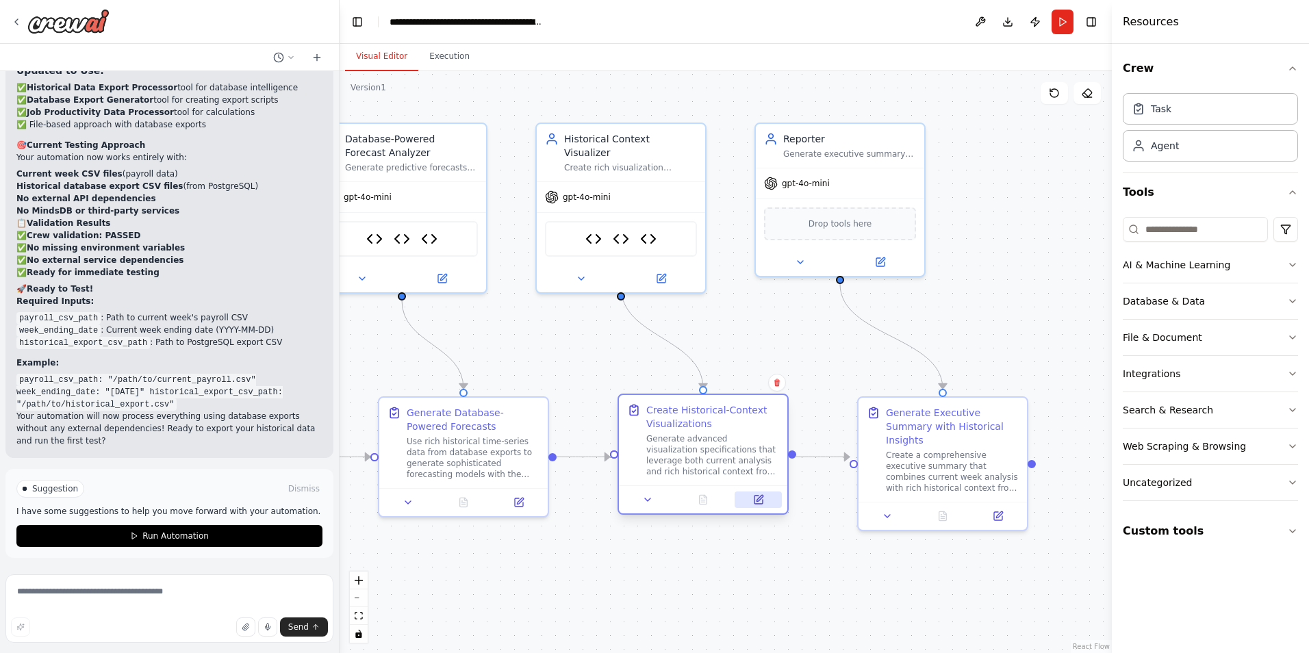
click at [765, 501] on button at bounding box center [758, 500] width 47 height 16
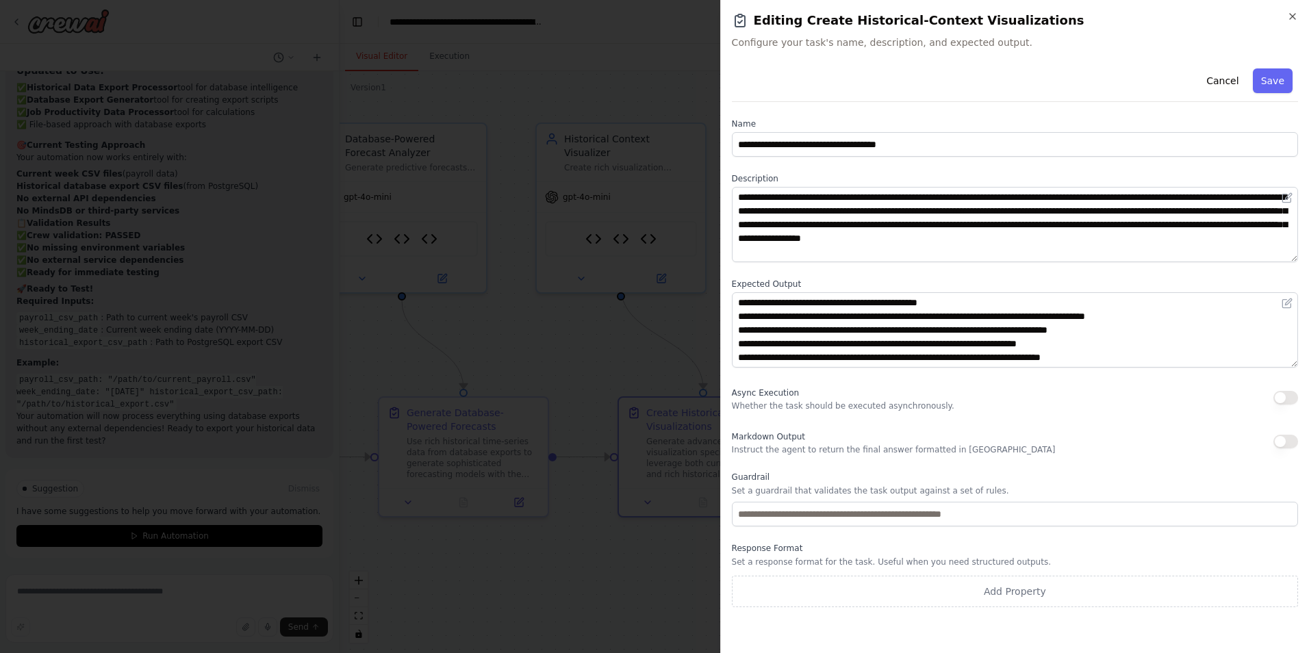
scroll to position [41, 0]
click at [1292, 19] on icon "button" at bounding box center [1292, 16] width 11 height 11
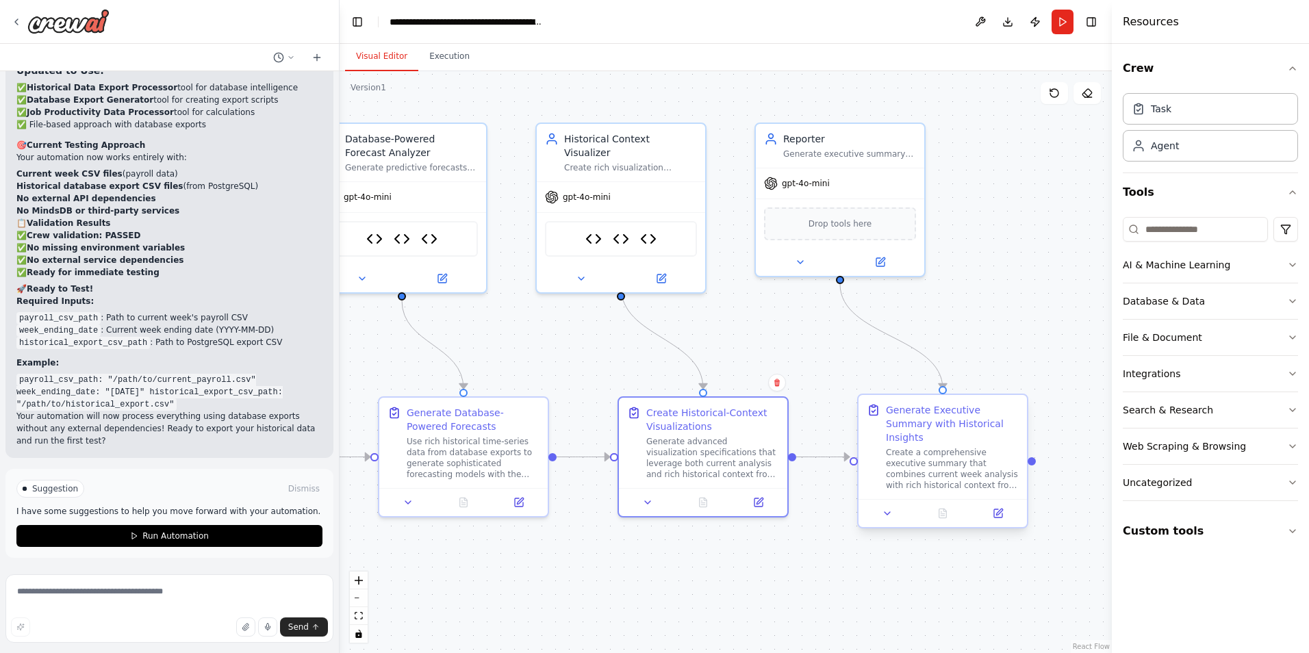
click at [994, 461] on div "Create a comprehensive executive summary that combines current week analysis wi…" at bounding box center [952, 469] width 133 height 44
click at [755, 456] on div "Generate advanced visualization specifications that leverage both current analy…" at bounding box center [712, 455] width 133 height 44
click at [880, 229] on div "Drop tools here" at bounding box center [840, 221] width 152 height 33
click at [883, 257] on icon at bounding box center [881, 258] width 6 height 6
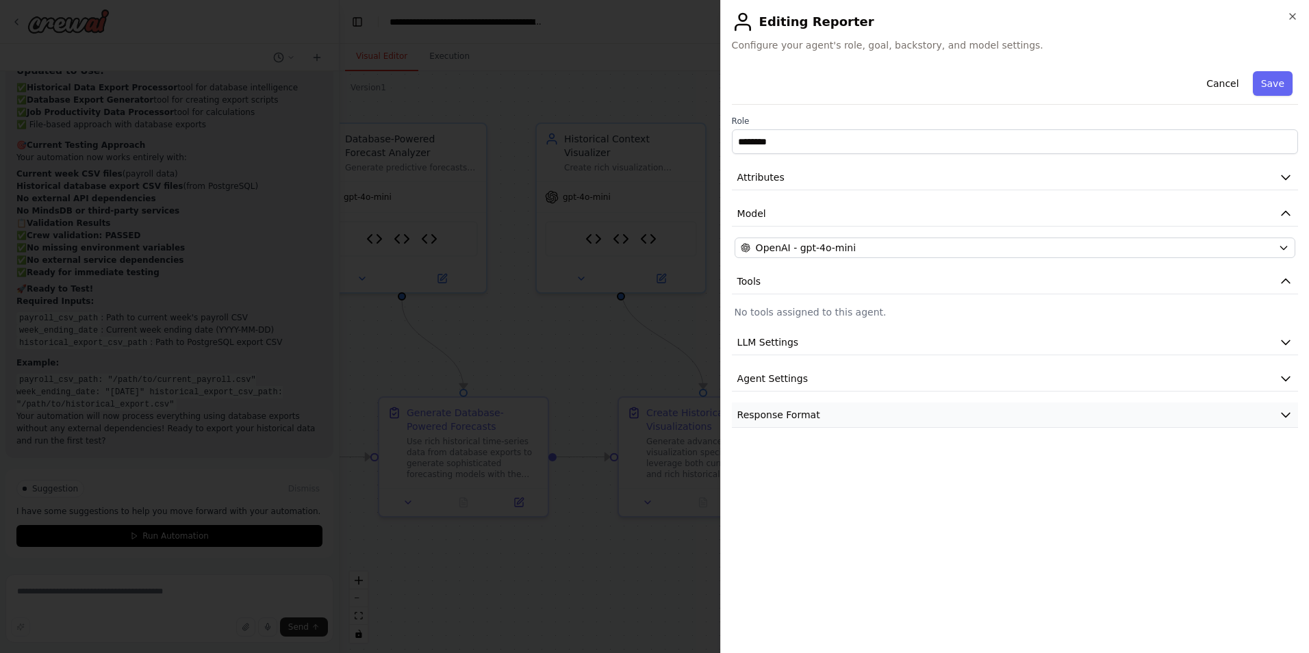
click at [857, 410] on button "Response Format" at bounding box center [1015, 415] width 566 height 25
click at [1289, 84] on button "Save" at bounding box center [1273, 83] width 40 height 25
